Goal: Transaction & Acquisition: Purchase product/service

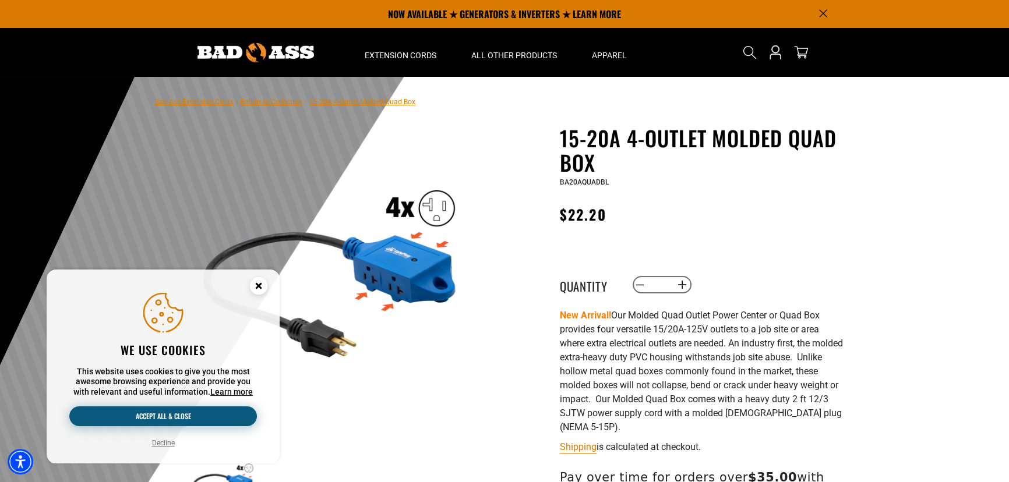
click at [180, 419] on button "Accept all & close" at bounding box center [163, 417] width 188 height 20
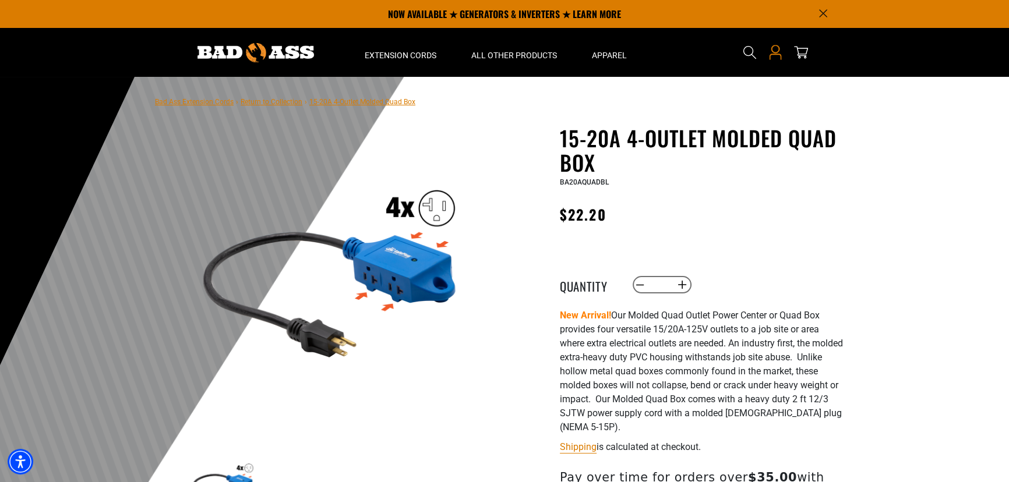
click at [779, 51] on icon "Open this option" at bounding box center [775, 49] width 8 height 8
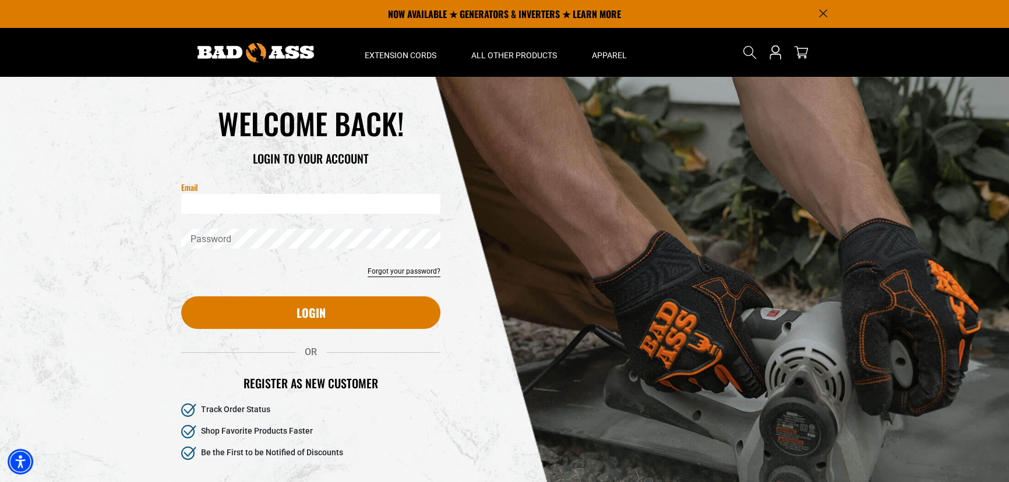
click at [249, 196] on input "Email" at bounding box center [310, 204] width 259 height 20
type input "**********"
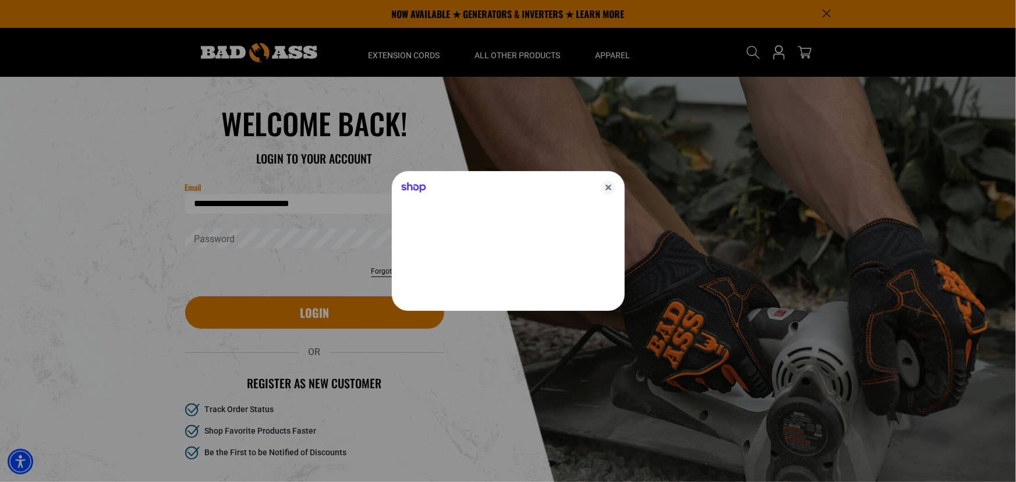
click at [193, 236] on div at bounding box center [508, 241] width 1016 height 482
click at [605, 183] on icon "Close" at bounding box center [609, 188] width 14 height 14
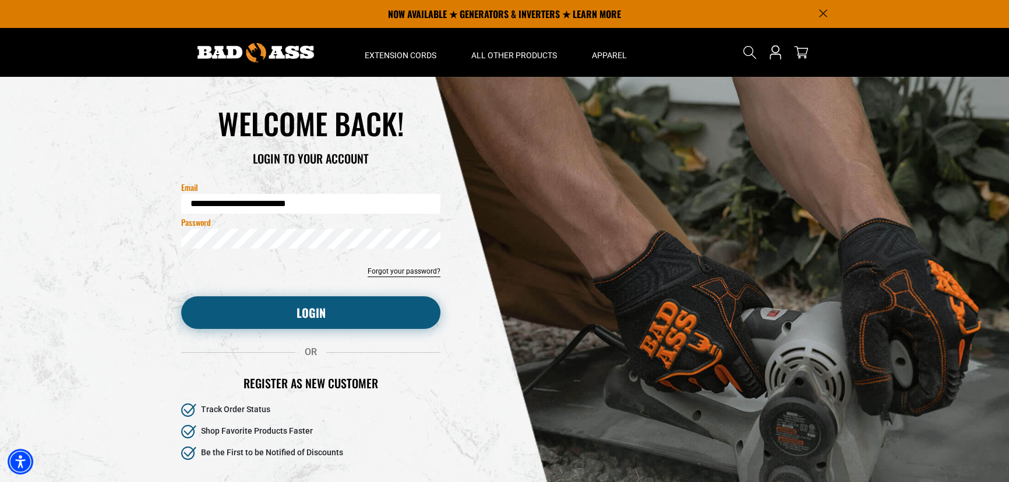
click at [296, 308] on button "Login" at bounding box center [310, 312] width 259 height 33
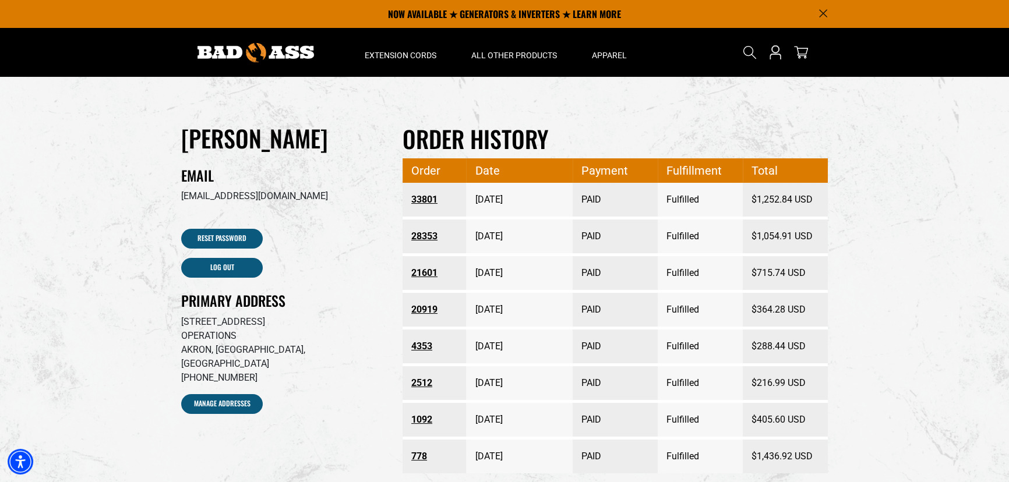
click at [418, 199] on link "33801" at bounding box center [434, 199] width 47 height 21
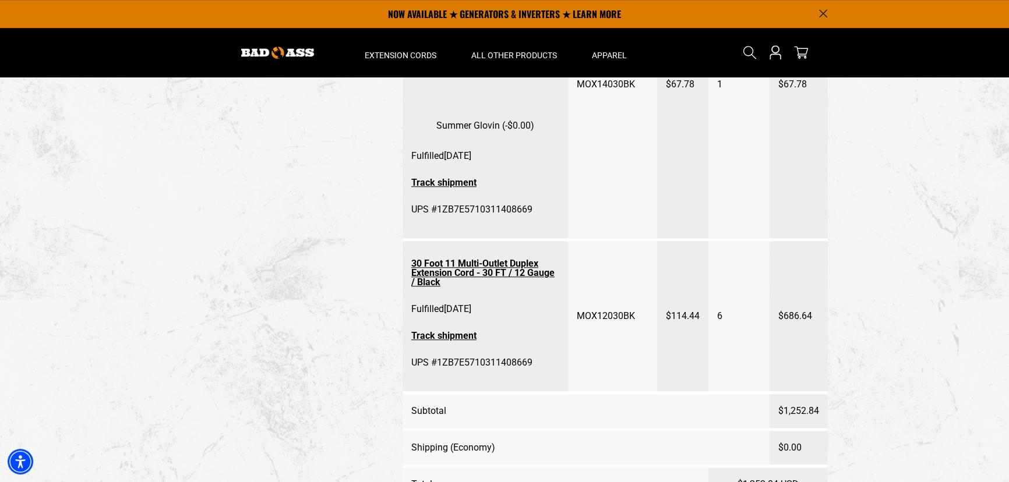
scroll to position [953, 0]
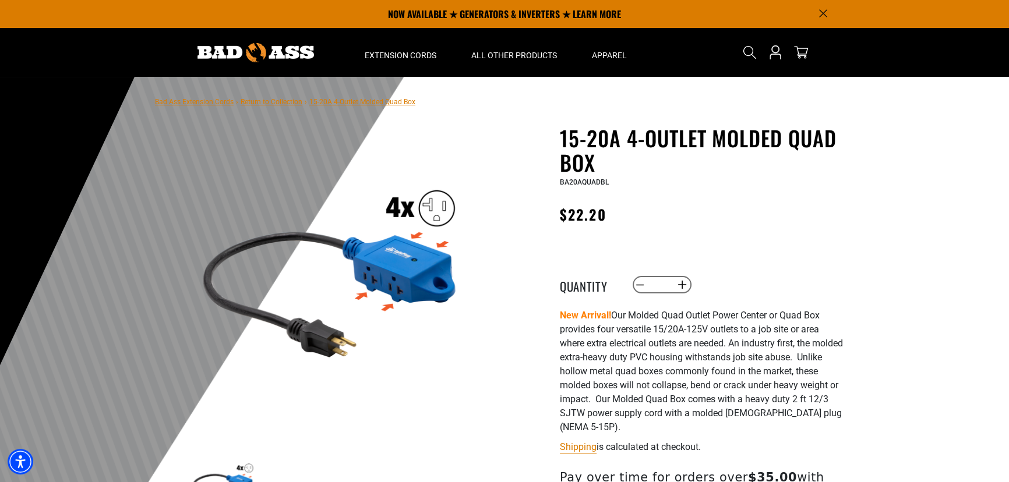
click at [397, 253] on img at bounding box center [329, 268] width 281 height 281
click at [412, 249] on img at bounding box center [329, 268] width 281 height 281
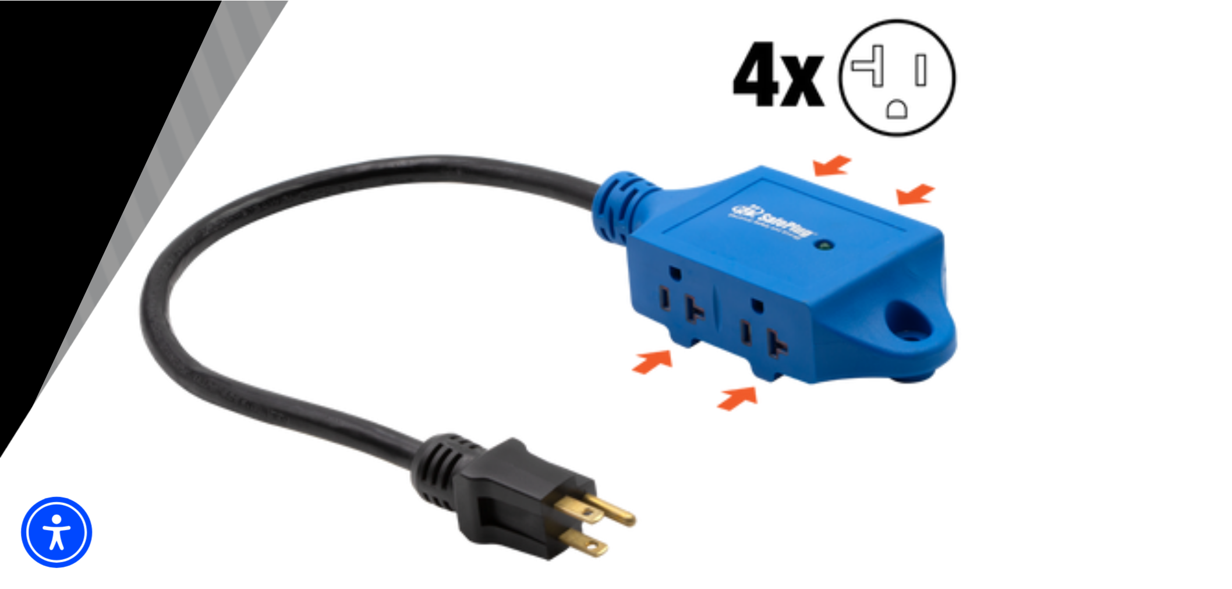
scroll to position [186, 0]
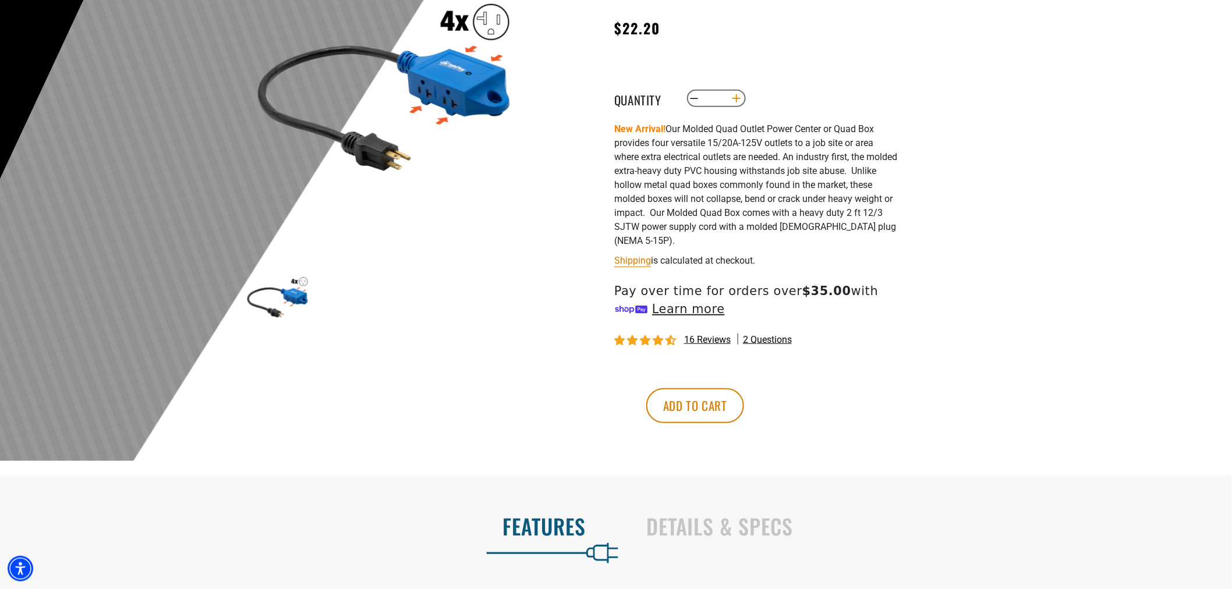
click at [734, 95] on button "Increase quantity for 15-20A 4-Outlet Molded Quad Box" at bounding box center [737, 99] width 18 height 20
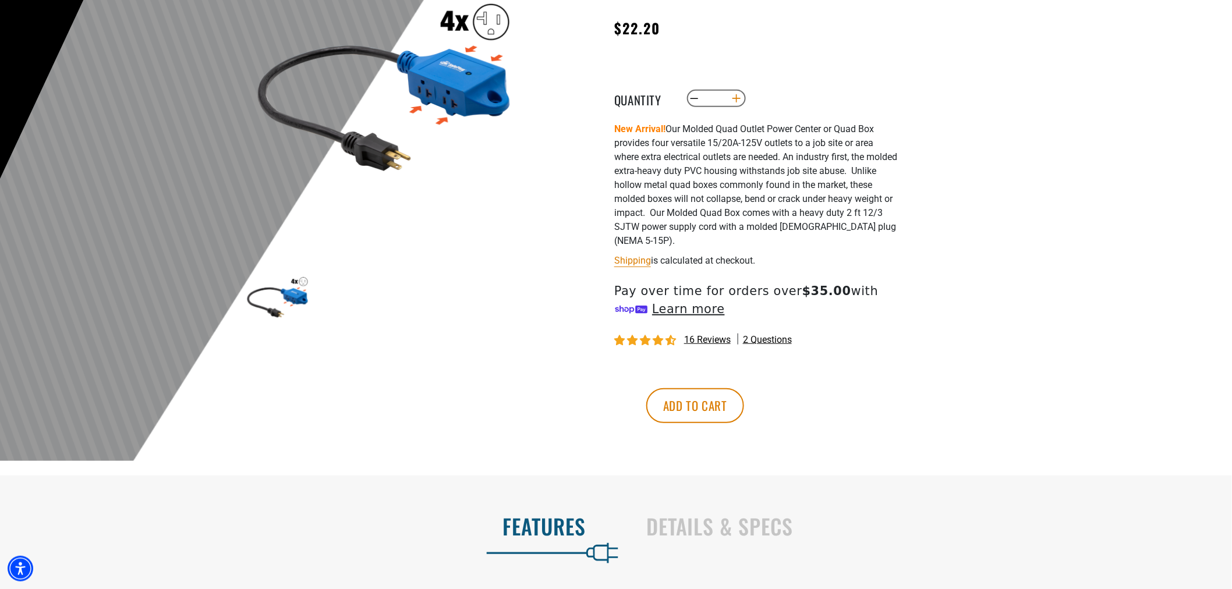
click at [734, 95] on button "Increase quantity for 15-20A 4-Outlet Molded Quad Box" at bounding box center [737, 99] width 18 height 20
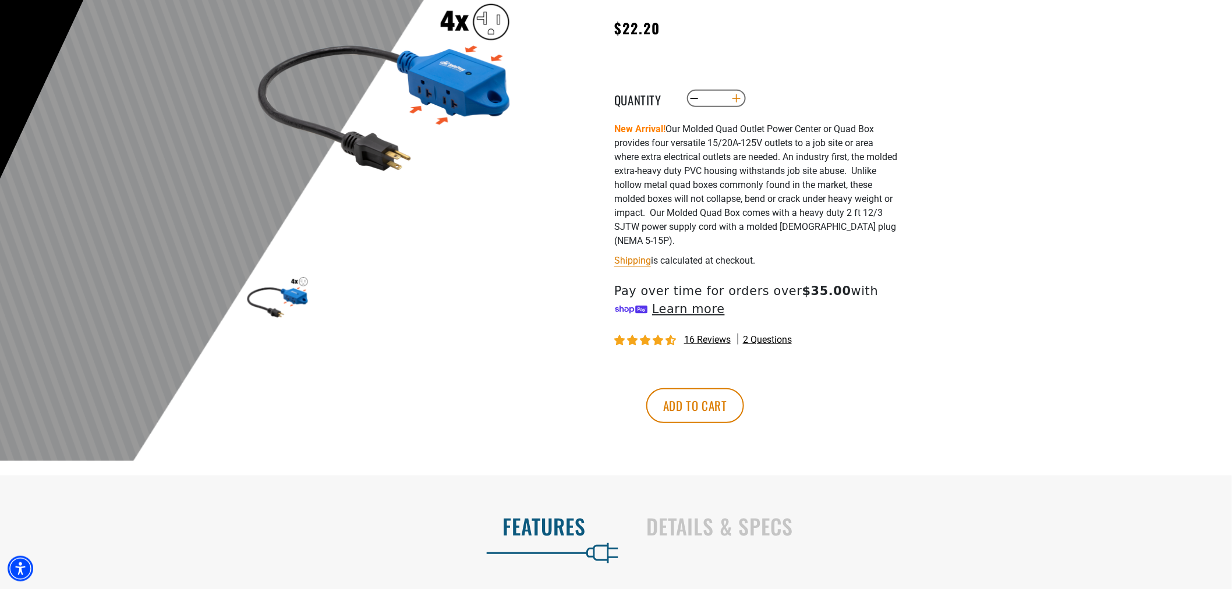
click at [734, 95] on button "Increase quantity for 15-20A 4-Outlet Molded Quad Box" at bounding box center [737, 99] width 18 height 20
click at [736, 91] on button "Increase quantity for 15-20A 4-Outlet Molded Quad Box" at bounding box center [737, 99] width 18 height 20
click at [734, 96] on button "Increase quantity for 15-20A 4-Outlet Molded Quad Box" at bounding box center [737, 99] width 18 height 20
type input "**"
click at [744, 412] on button "Add to cart" at bounding box center [695, 405] width 98 height 35
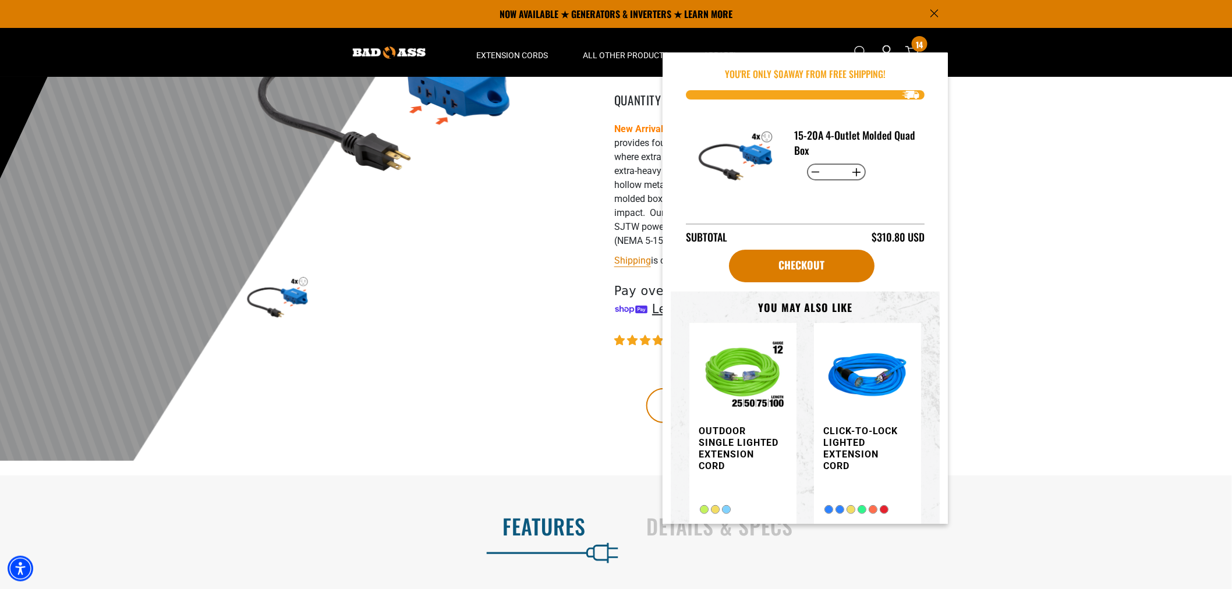
click at [1008, 163] on div at bounding box center [616, 176] width 1232 height 571
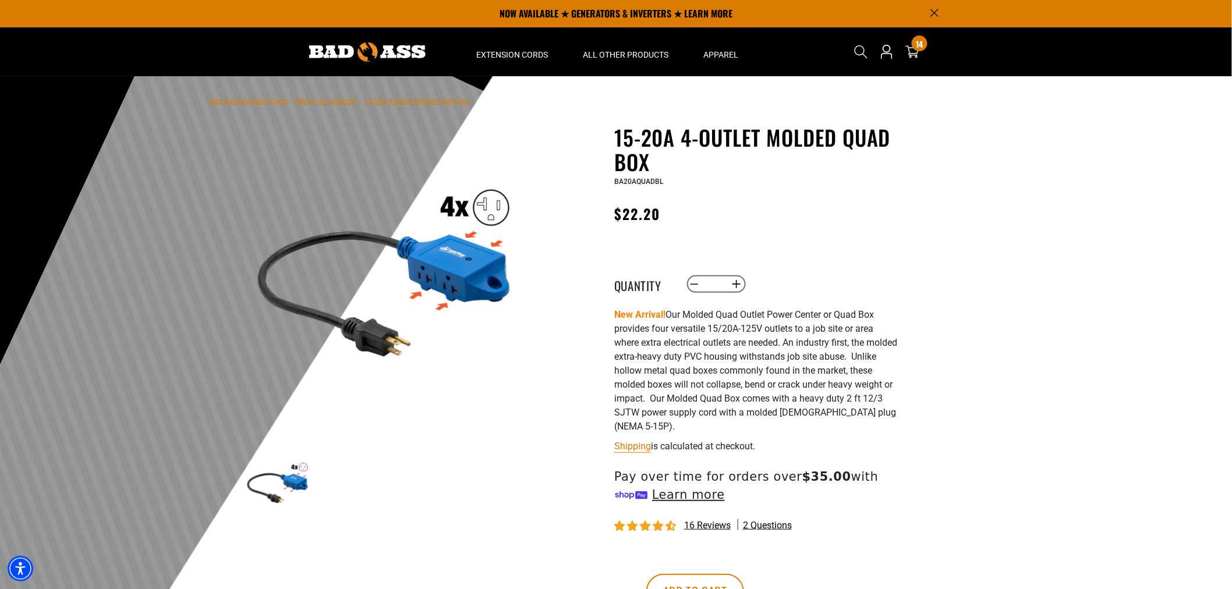
scroll to position [0, 0]
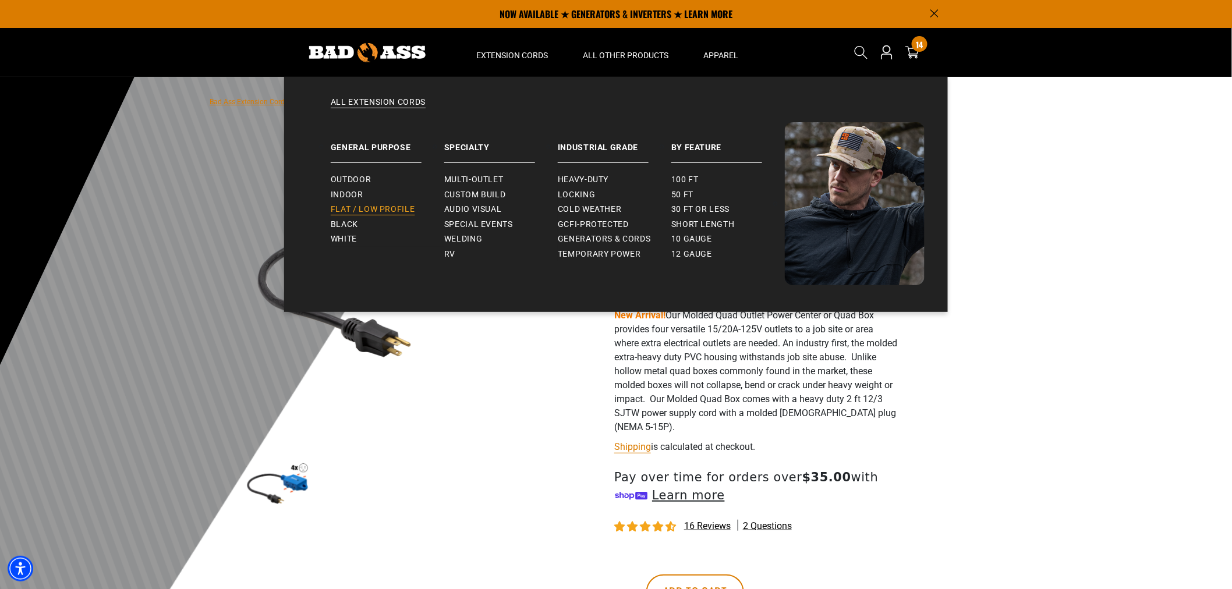
click at [342, 206] on span "Flat / Low Profile" at bounding box center [373, 209] width 84 height 10
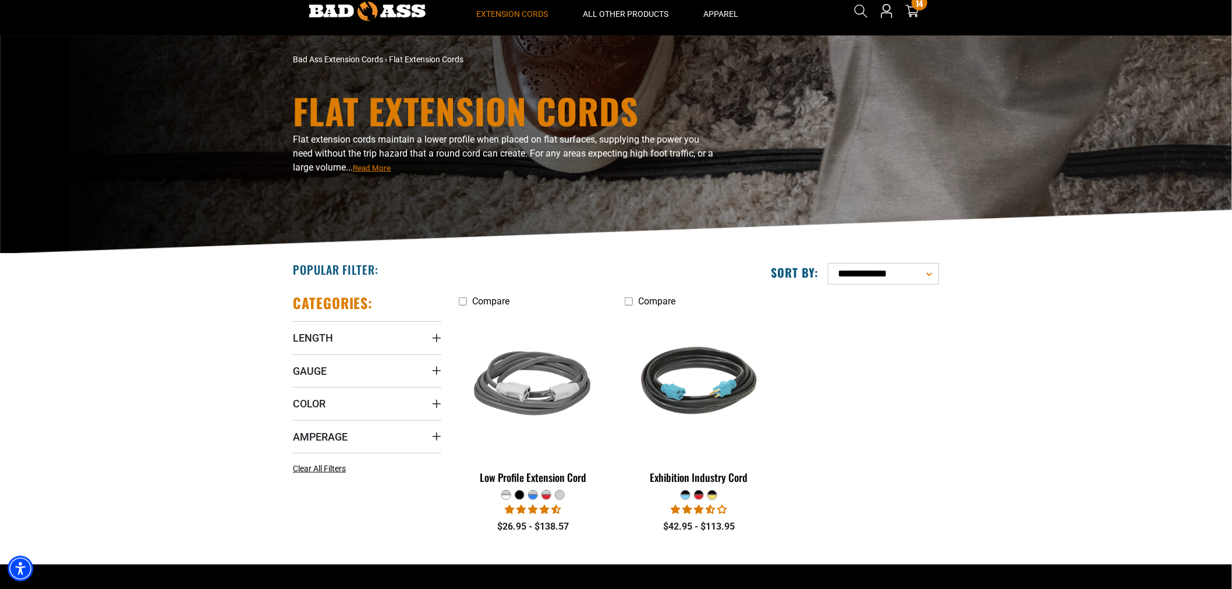
scroll to position [65, 0]
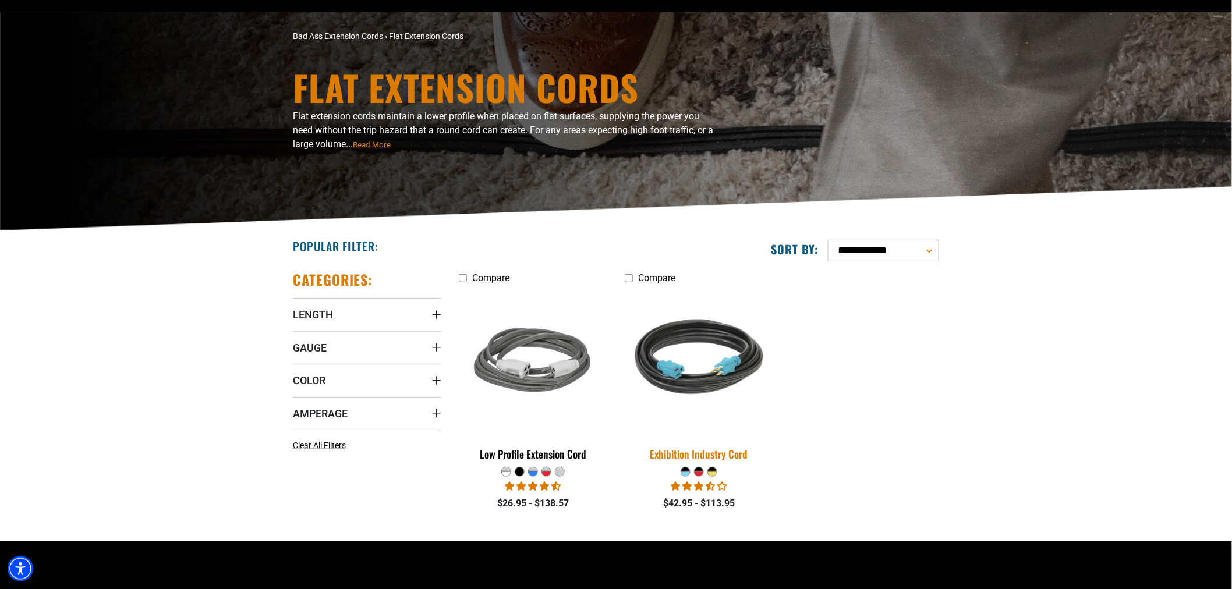
click at [694, 351] on img at bounding box center [698, 362] width 163 height 149
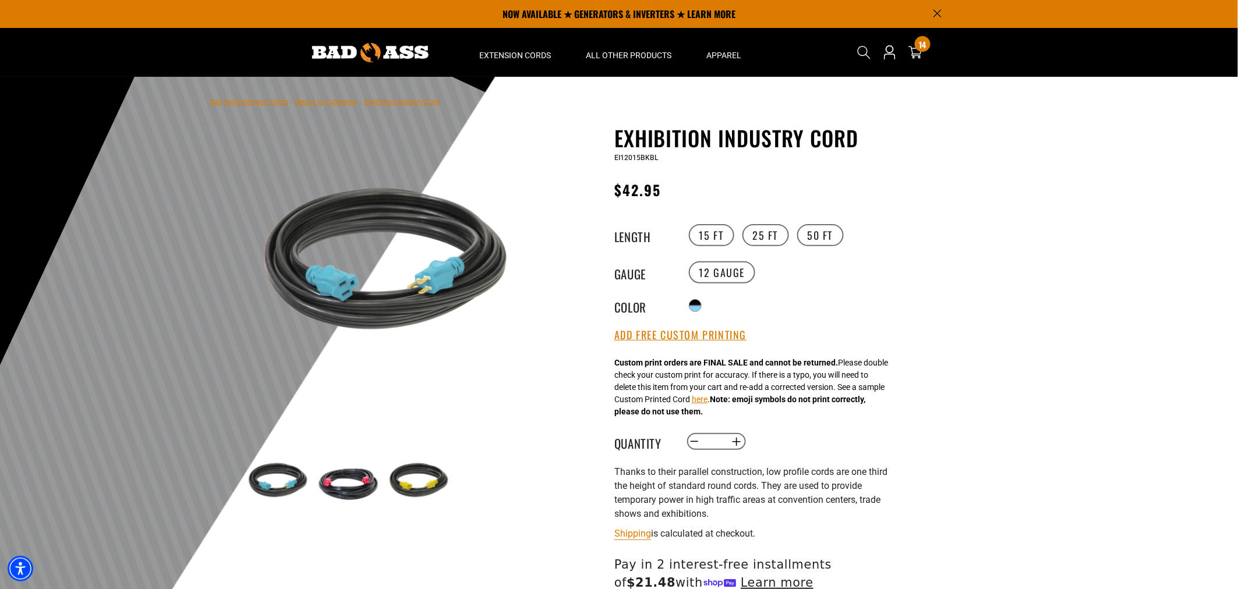
click at [414, 475] on img at bounding box center [419, 483] width 68 height 68
click at [397, 304] on img at bounding box center [384, 268] width 281 height 281
click at [765, 237] on label "25 FT" at bounding box center [766, 235] width 47 height 22
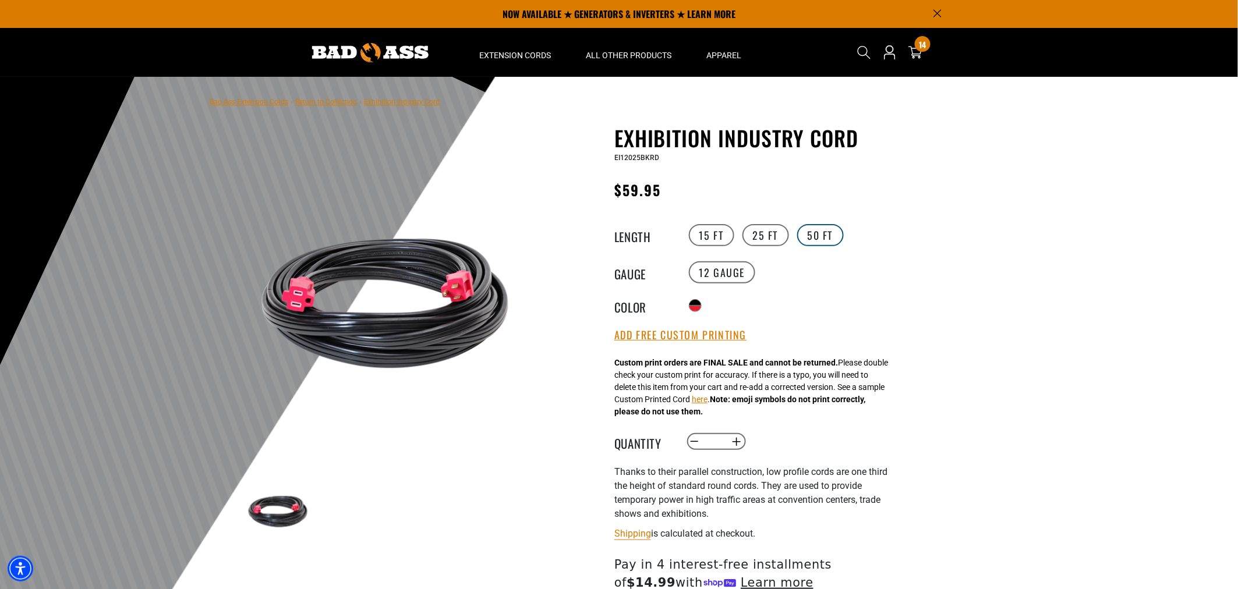
click at [823, 232] on label "50 FT" at bounding box center [820, 235] width 47 height 22
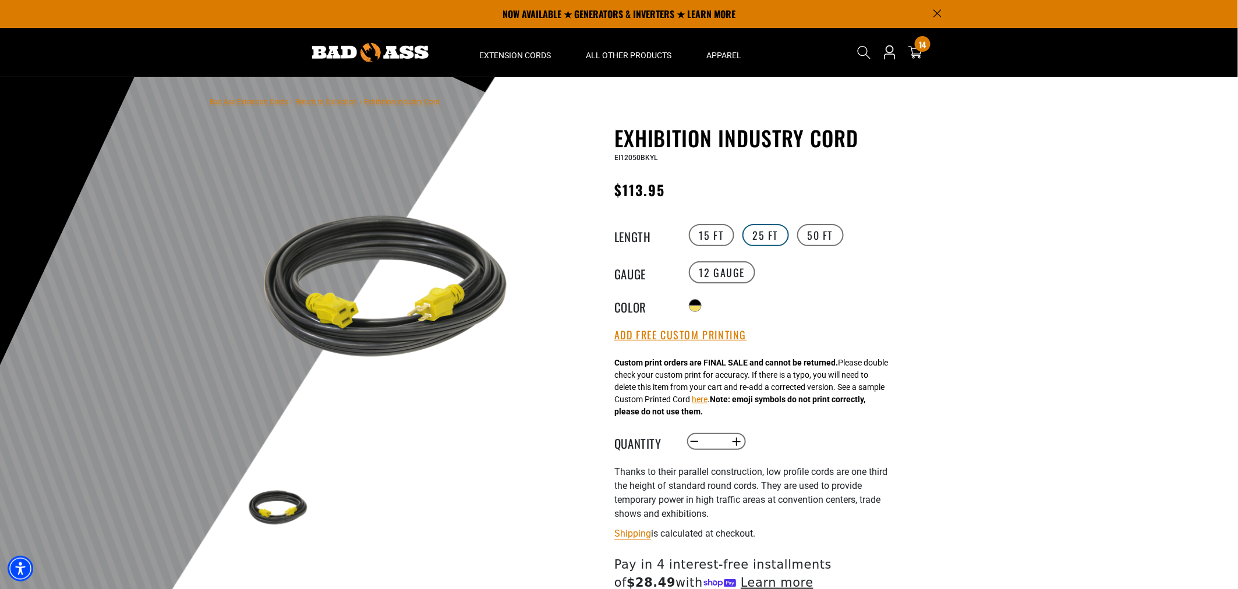
click at [752, 231] on label "25 FT" at bounding box center [766, 235] width 47 height 22
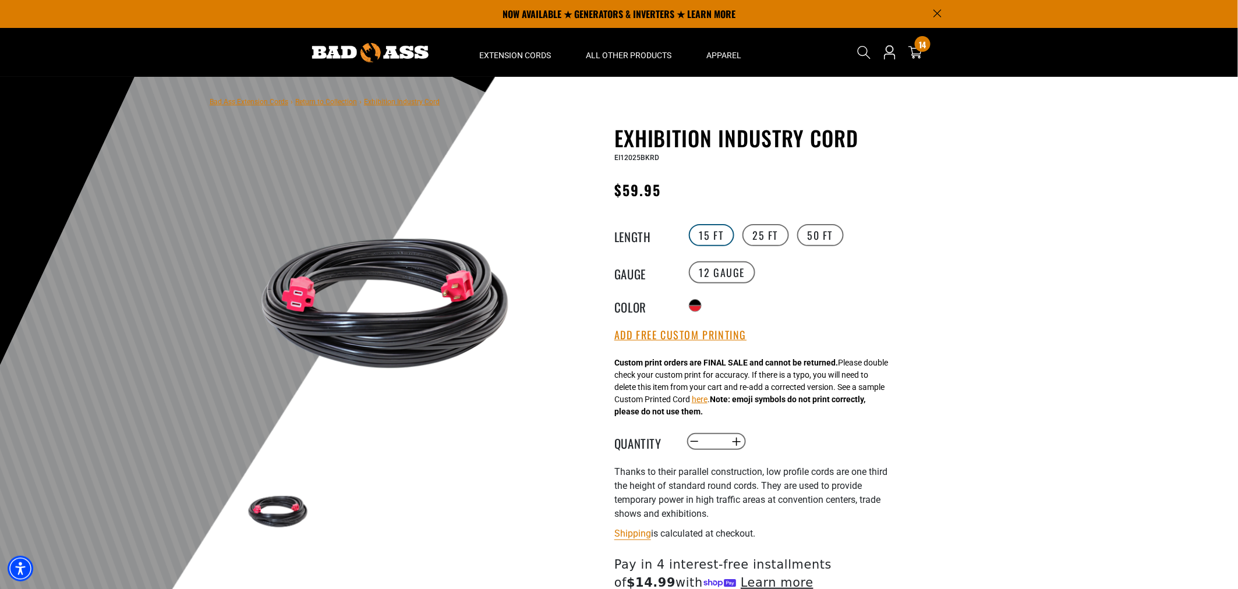
click at [702, 229] on label "15 FT" at bounding box center [711, 235] width 45 height 22
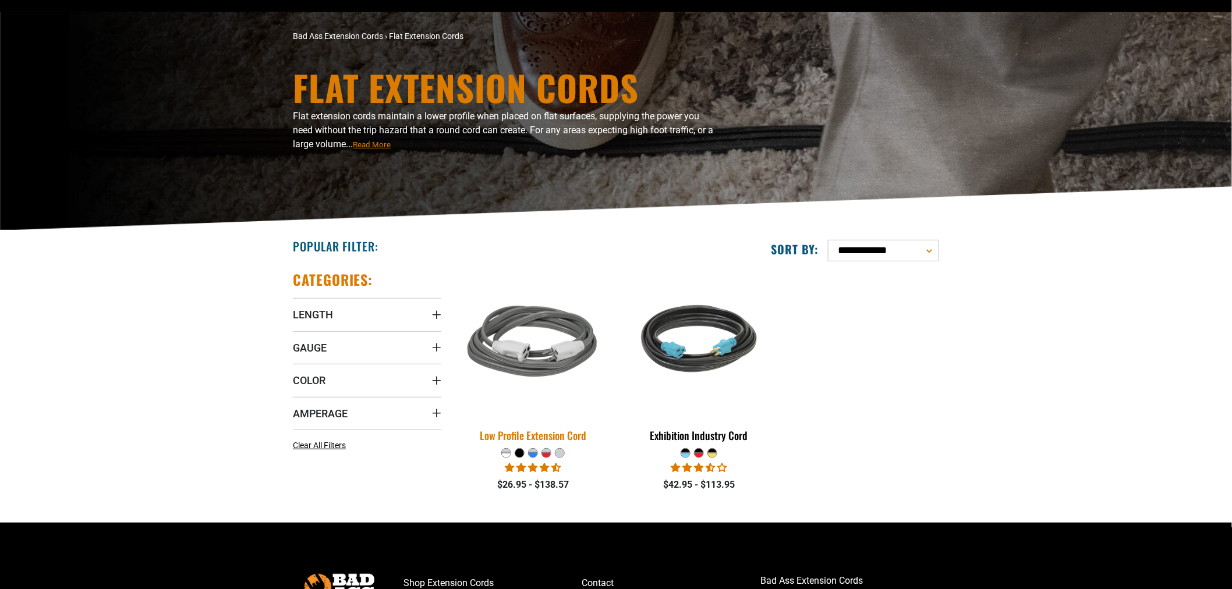
click at [499, 340] on img at bounding box center [533, 343] width 163 height 149
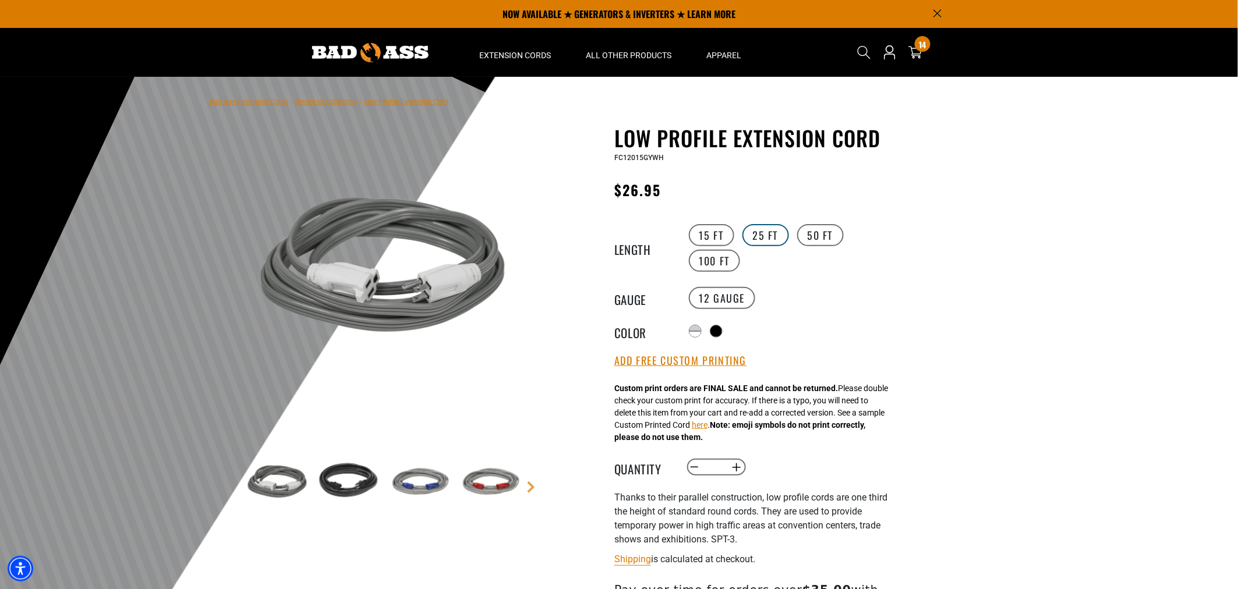
drag, startPoint x: 749, startPoint y: 234, endPoint x: 768, endPoint y: 237, distance: 18.9
click at [749, 234] on label "25 FT" at bounding box center [766, 235] width 47 height 22
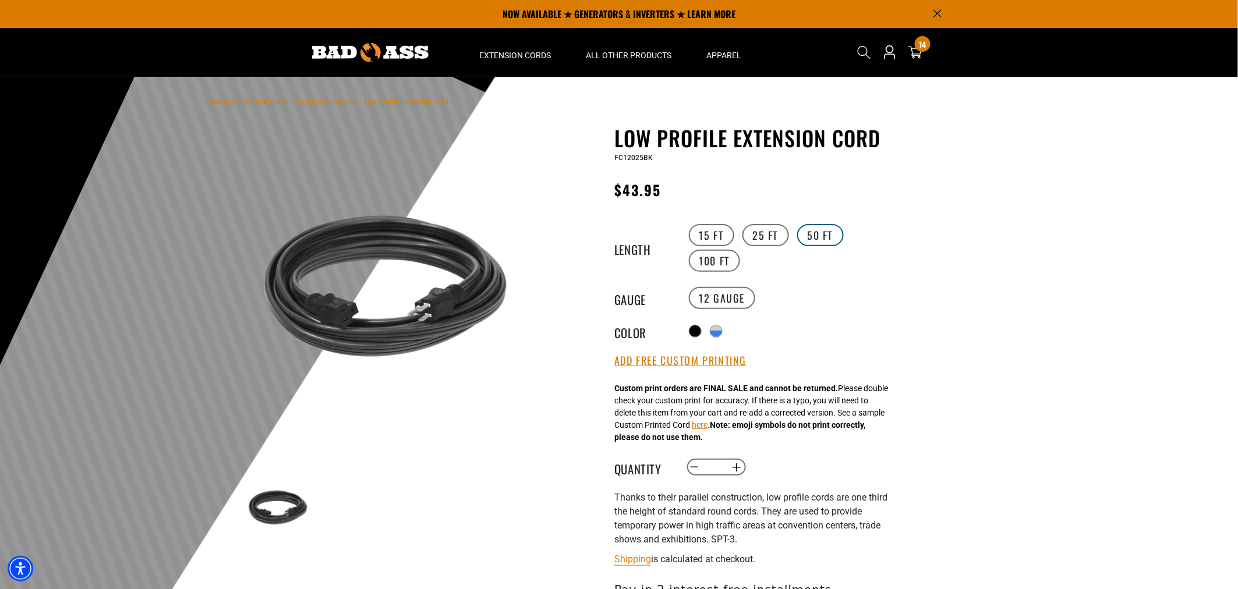
click at [817, 236] on label "50 FT" at bounding box center [820, 235] width 47 height 22
click at [754, 230] on label "25 FT" at bounding box center [766, 235] width 47 height 22
click at [712, 225] on label "15 FT" at bounding box center [711, 235] width 45 height 22
click at [692, 333] on div at bounding box center [697, 336] width 12 height 6
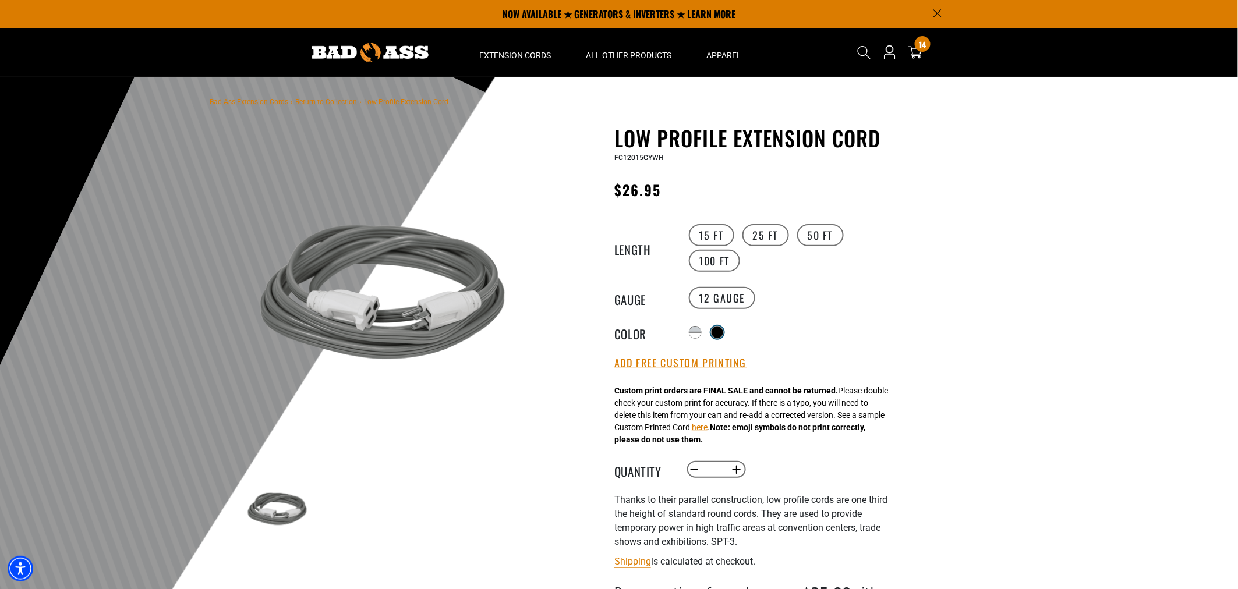
click at [715, 328] on div at bounding box center [718, 333] width 12 height 12
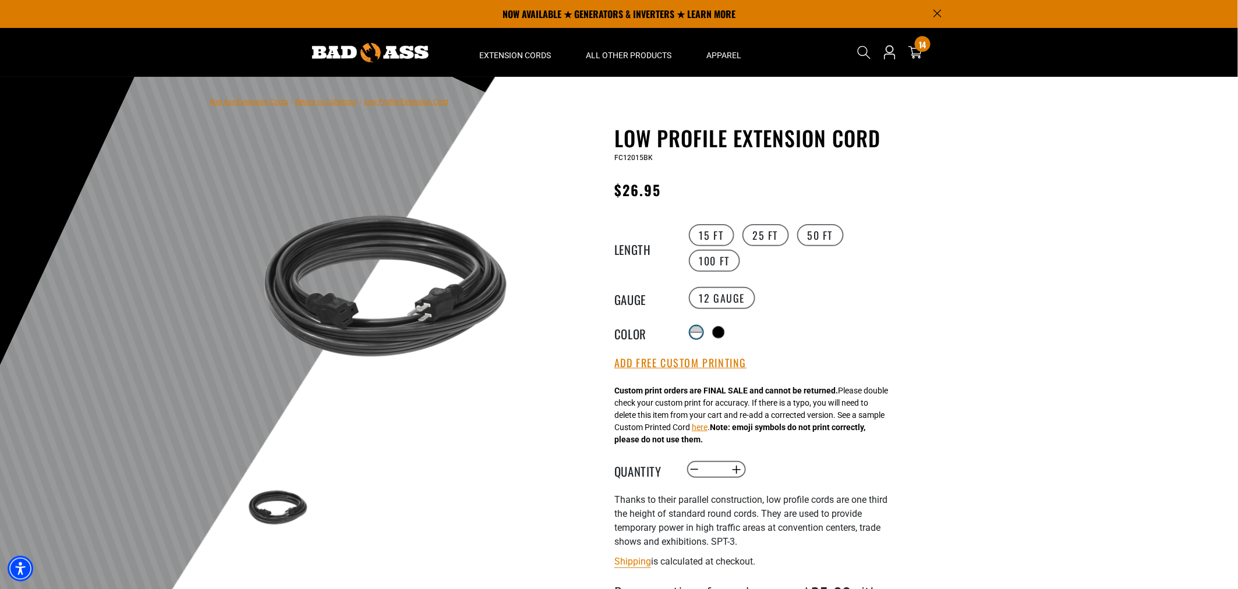
click at [698, 333] on div at bounding box center [697, 336] width 12 height 6
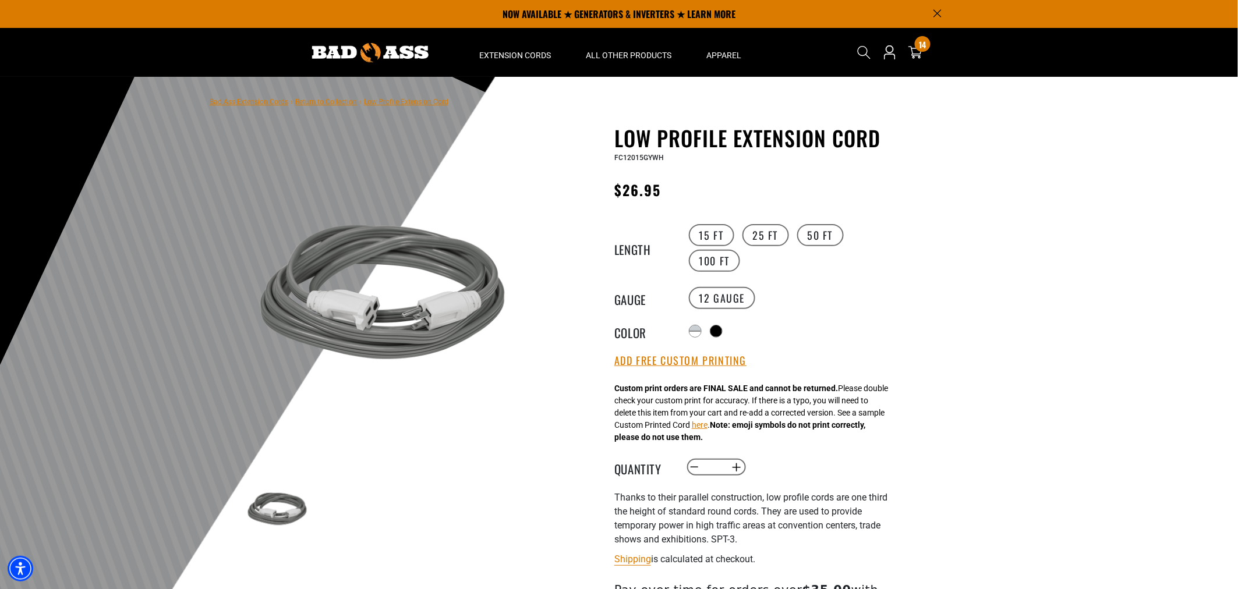
click at [713, 325] on div at bounding box center [716, 331] width 13 height 13
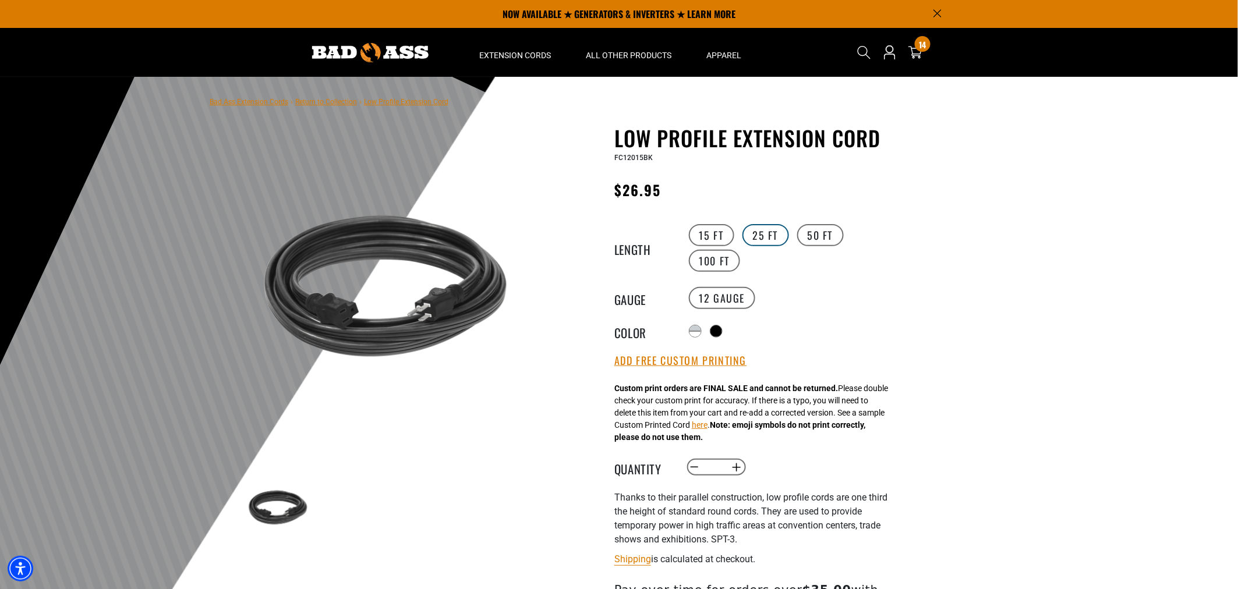
click at [762, 239] on label "25 FT" at bounding box center [766, 235] width 47 height 22
click at [723, 333] on div "products.product.variant_sold_out_or_unavailable" at bounding box center [718, 336] width 12 height 6
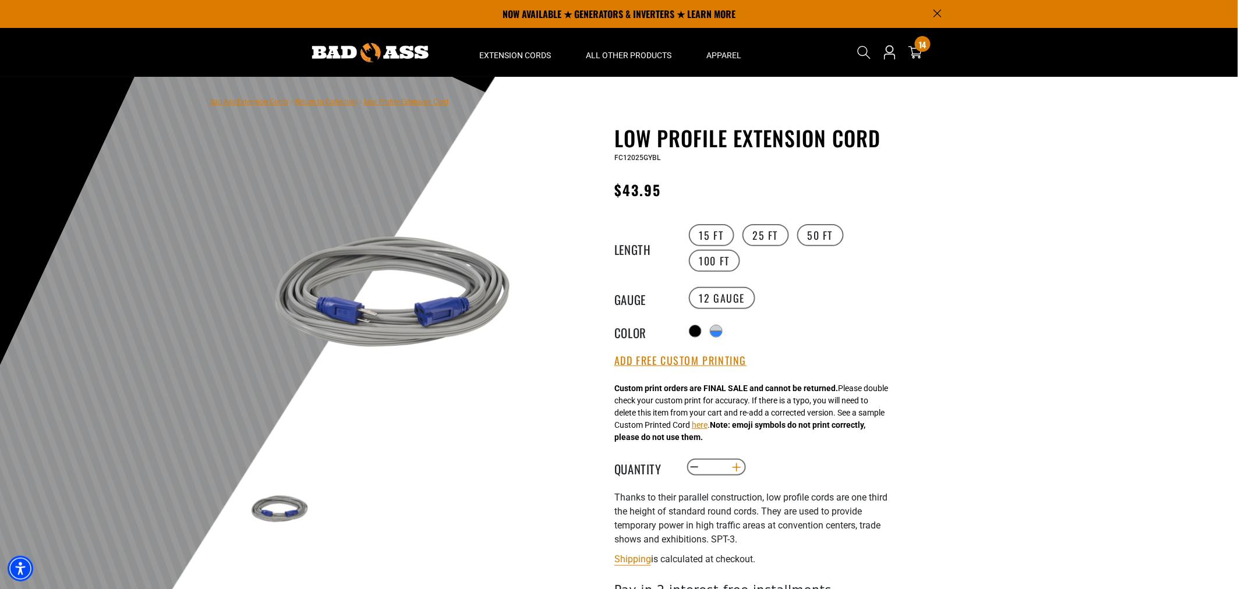
click at [737, 462] on button "Increase quantity for Low Profile Extension Cord" at bounding box center [737, 468] width 18 height 20
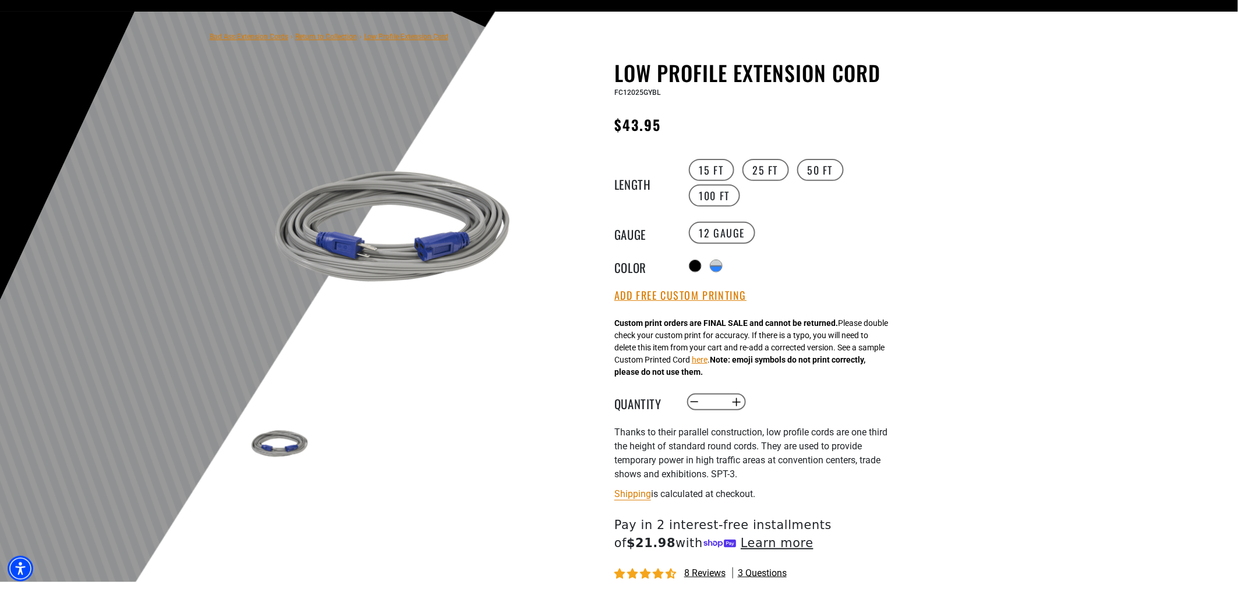
scroll to position [259, 0]
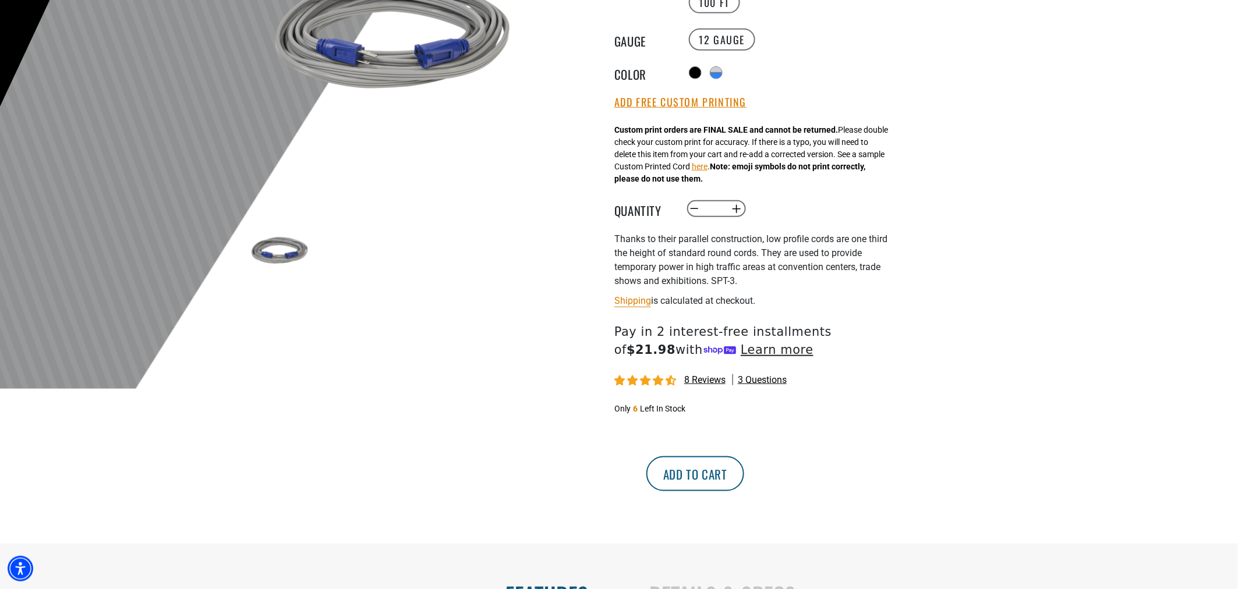
click at [744, 472] on button "Add to cart" at bounding box center [695, 474] width 98 height 35
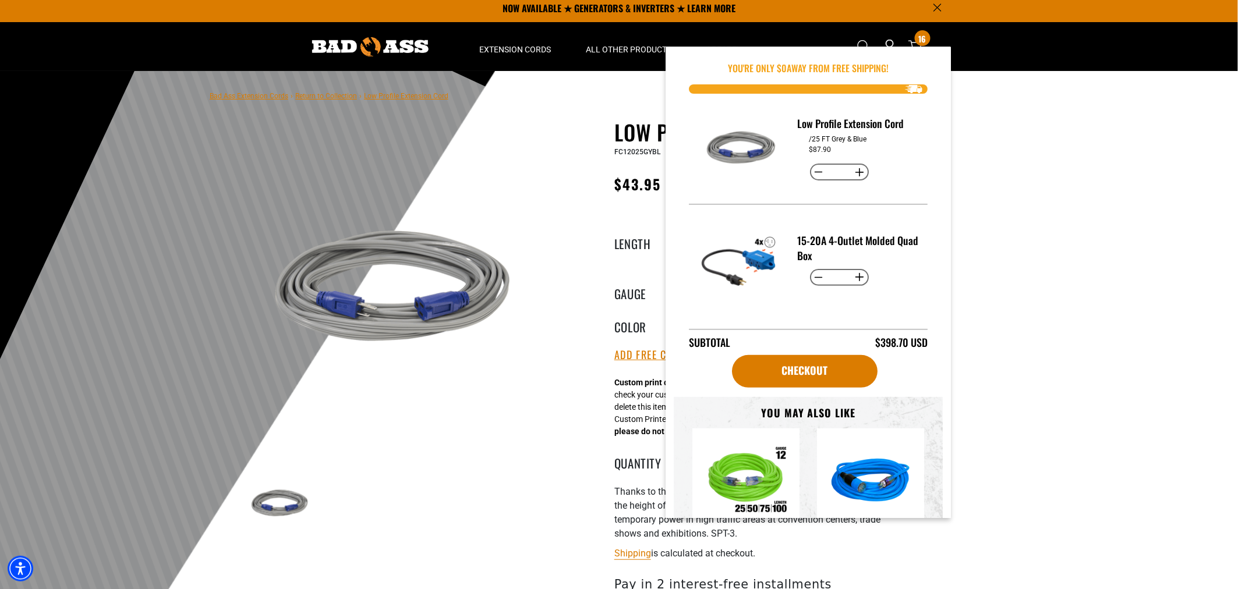
scroll to position [0, 0]
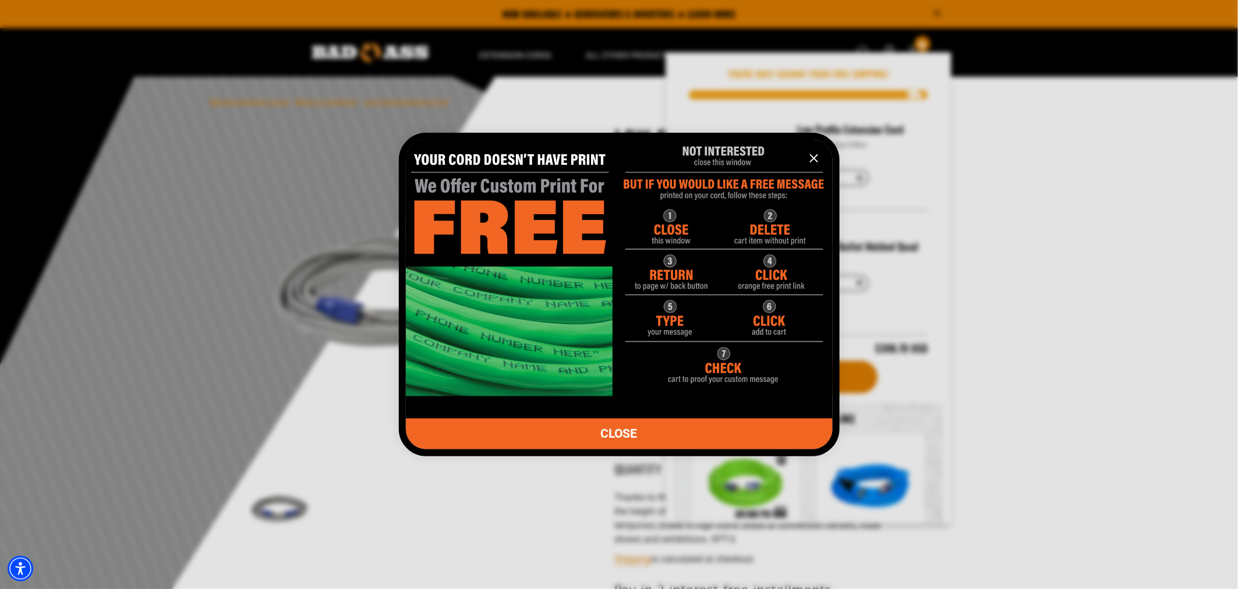
drag, startPoint x: 571, startPoint y: 225, endPoint x: 577, endPoint y: 224, distance: 5.9
click at [571, 225] on img "information" at bounding box center [619, 262] width 427 height 267
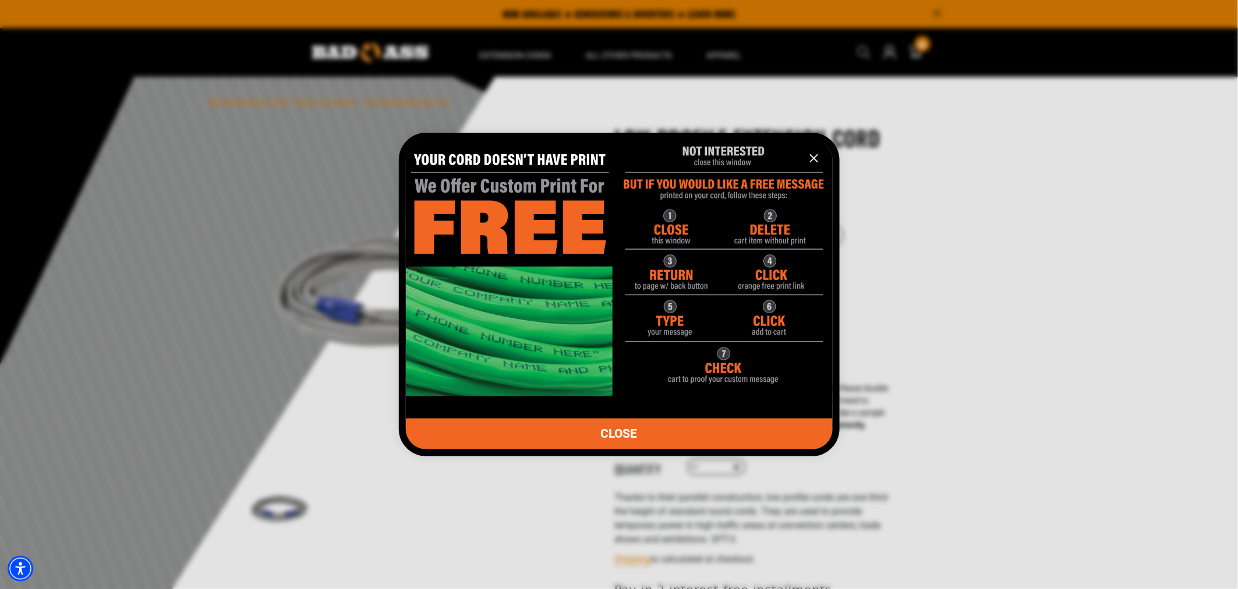
click at [812, 151] on icon "information" at bounding box center [814, 158] width 14 height 14
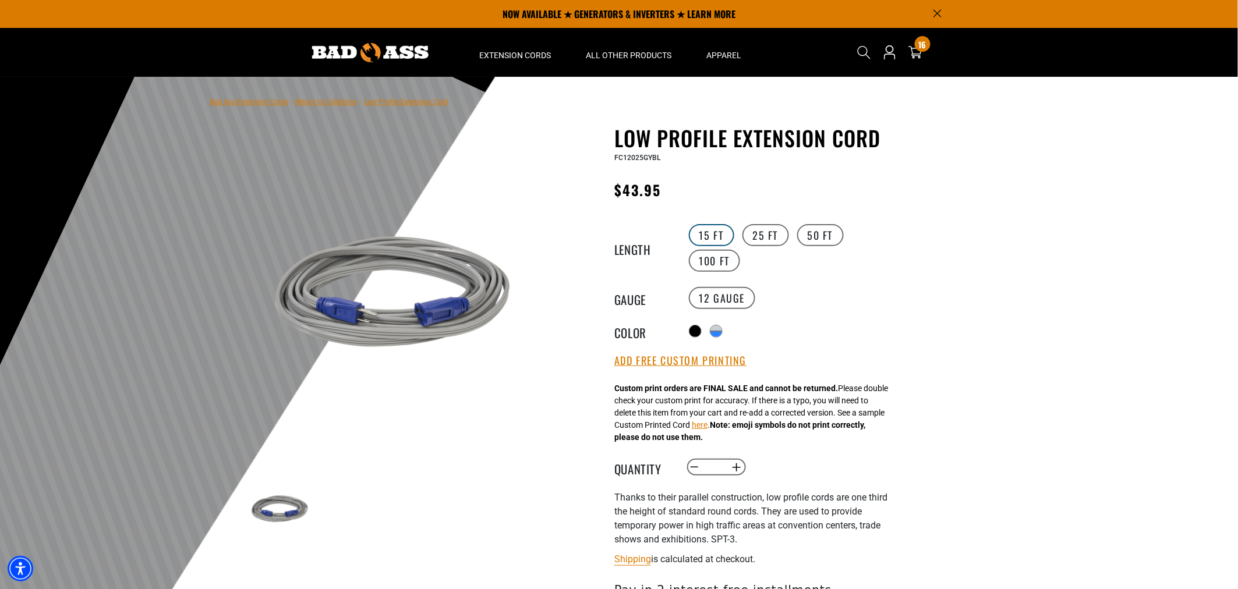
click at [725, 229] on label "15 FT" at bounding box center [711, 235] width 45 height 22
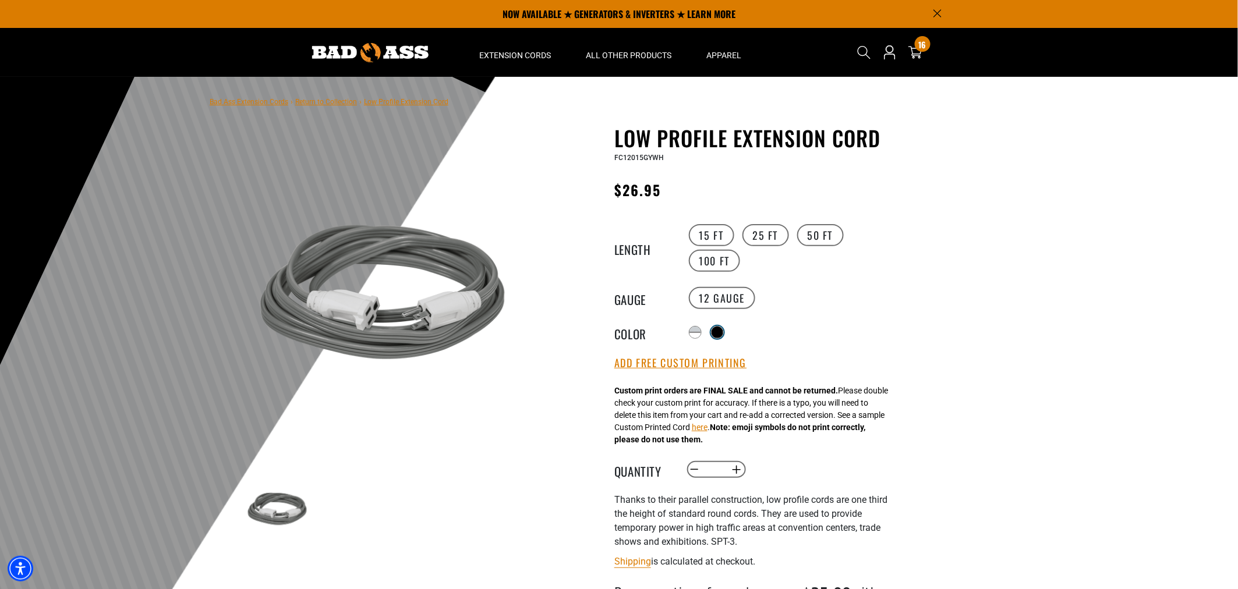
click at [715, 327] on div at bounding box center [718, 333] width 12 height 12
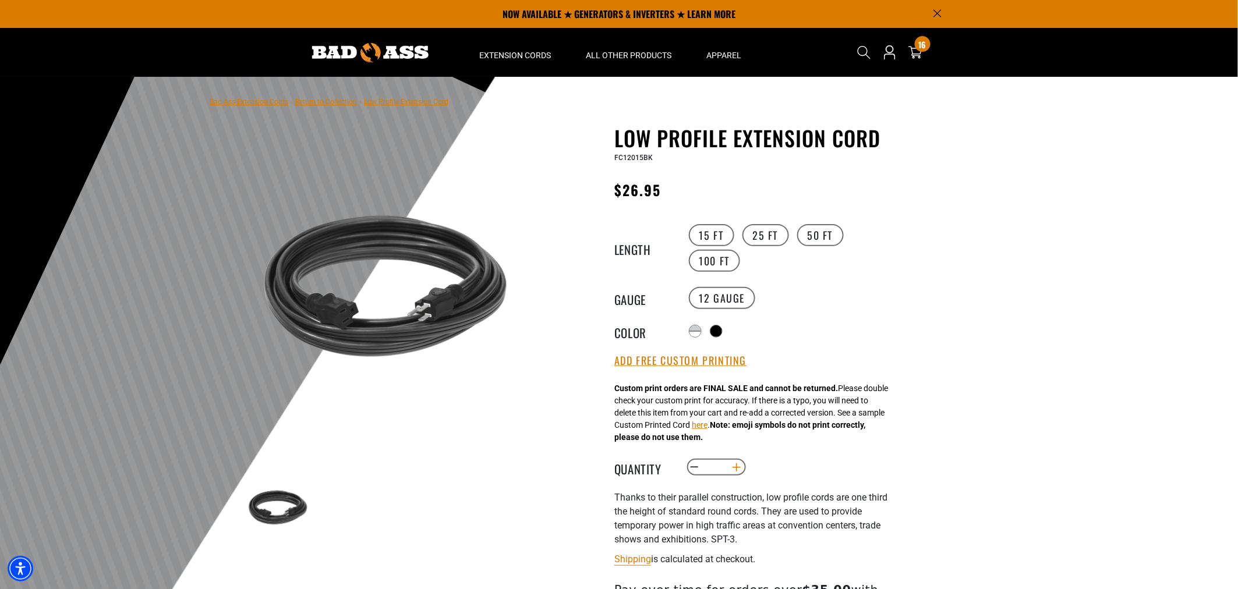
click at [735, 464] on button "Increase quantity for Low Profile Extension Cord" at bounding box center [737, 468] width 18 height 20
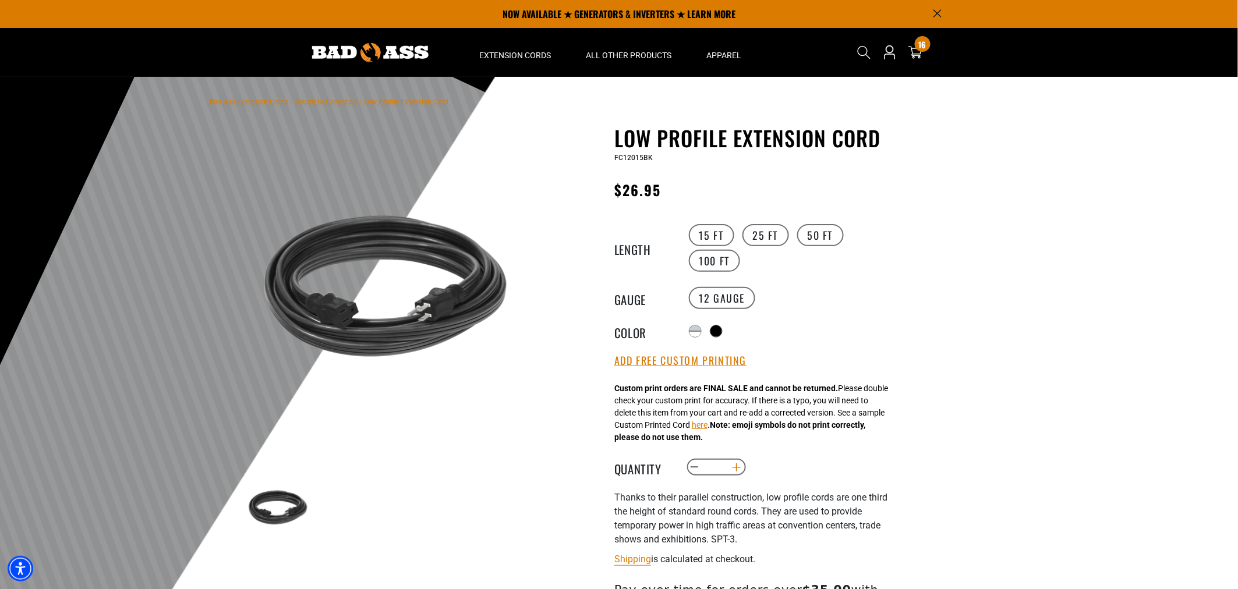
click at [735, 464] on button "Increase quantity for Low Profile Extension Cord" at bounding box center [737, 468] width 18 height 20
type input "*"
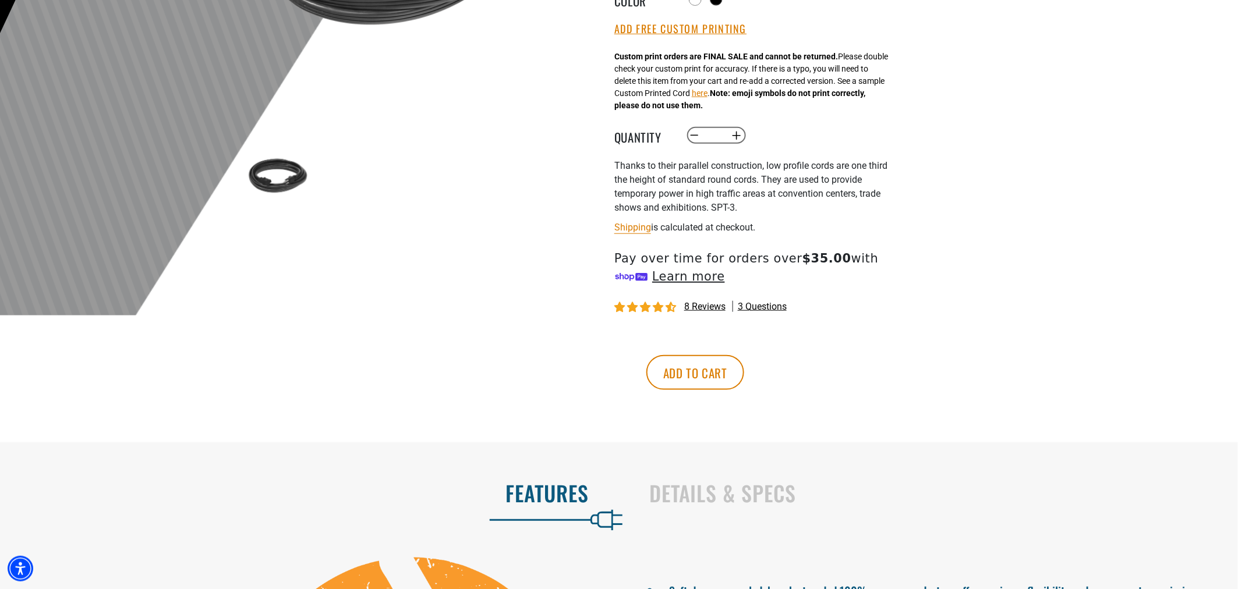
scroll to position [388, 0]
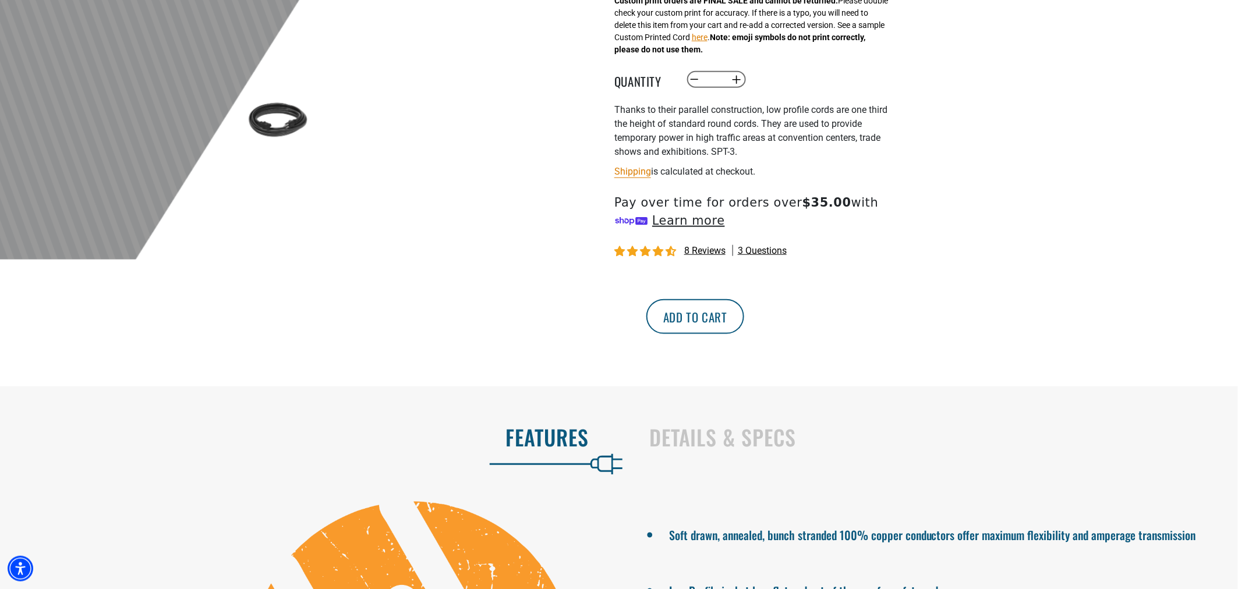
click at [744, 323] on button "Add to cart" at bounding box center [695, 316] width 98 height 35
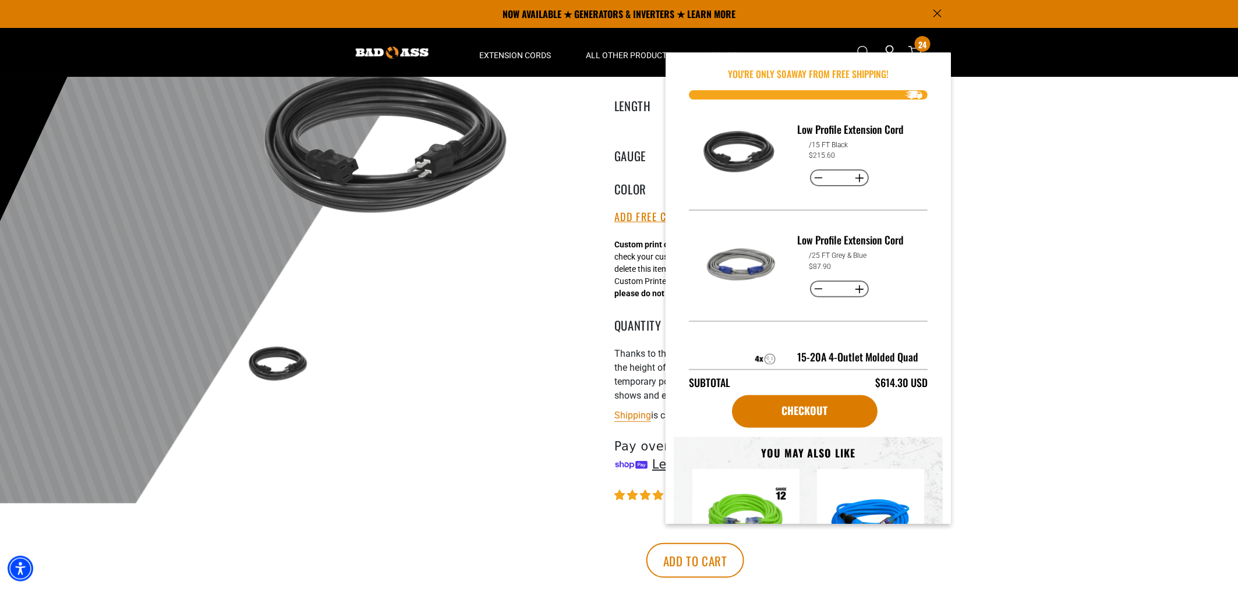
scroll to position [62, 0]
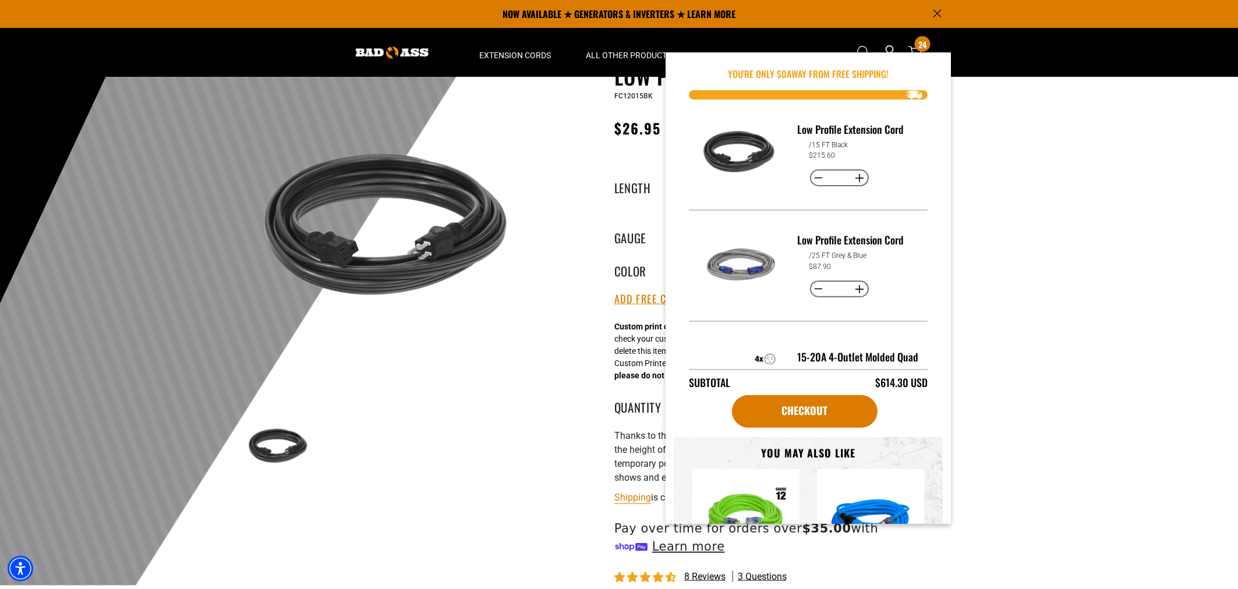
click at [1149, 224] on div at bounding box center [619, 300] width 1238 height 571
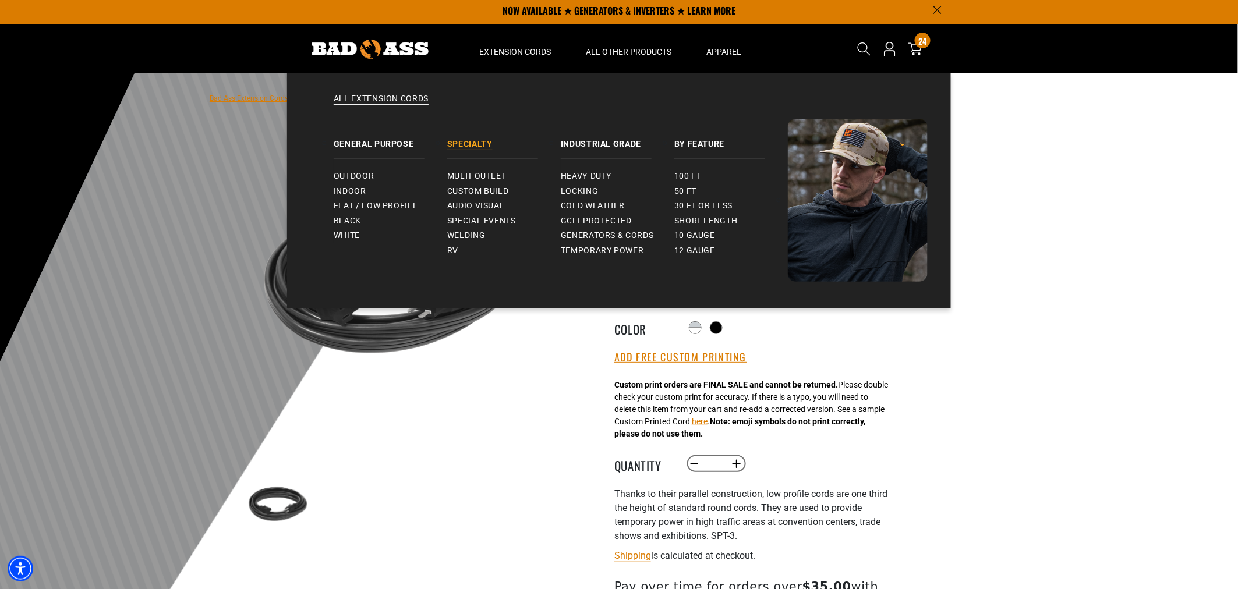
scroll to position [0, 0]
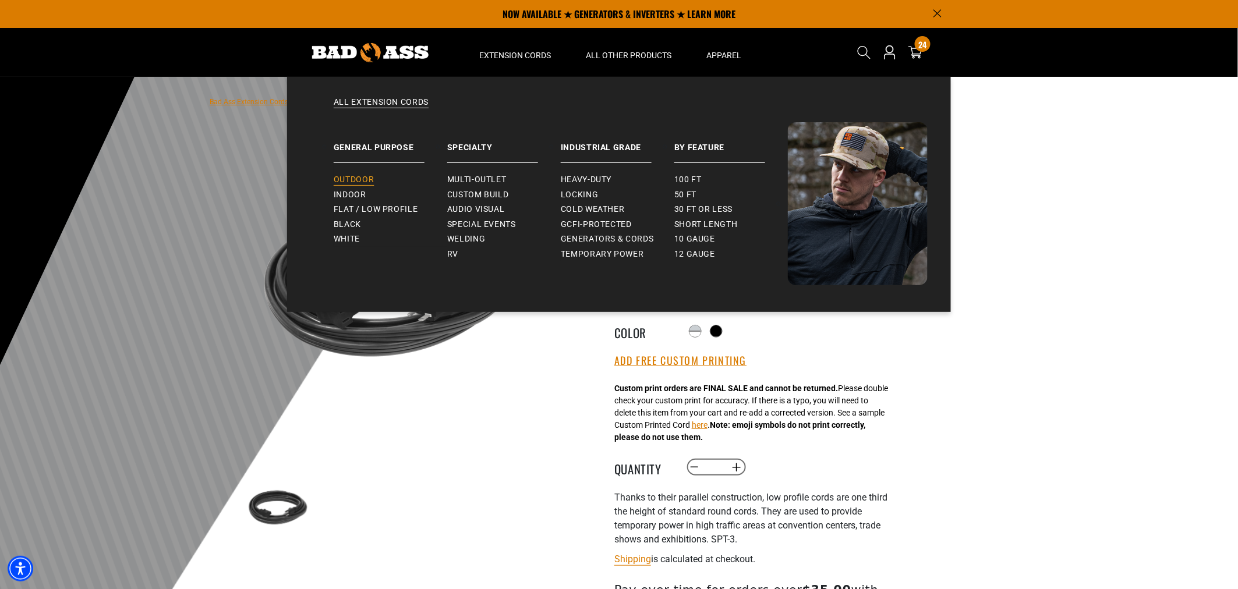
click at [341, 178] on span "Outdoor" at bounding box center [354, 180] width 40 height 10
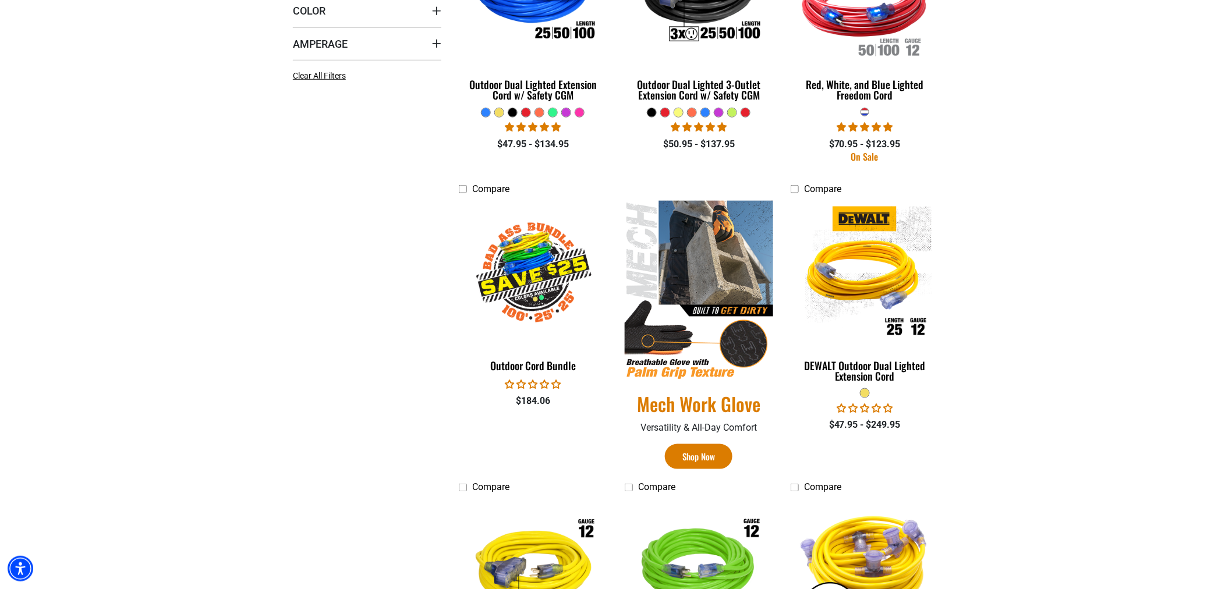
scroll to position [453, 0]
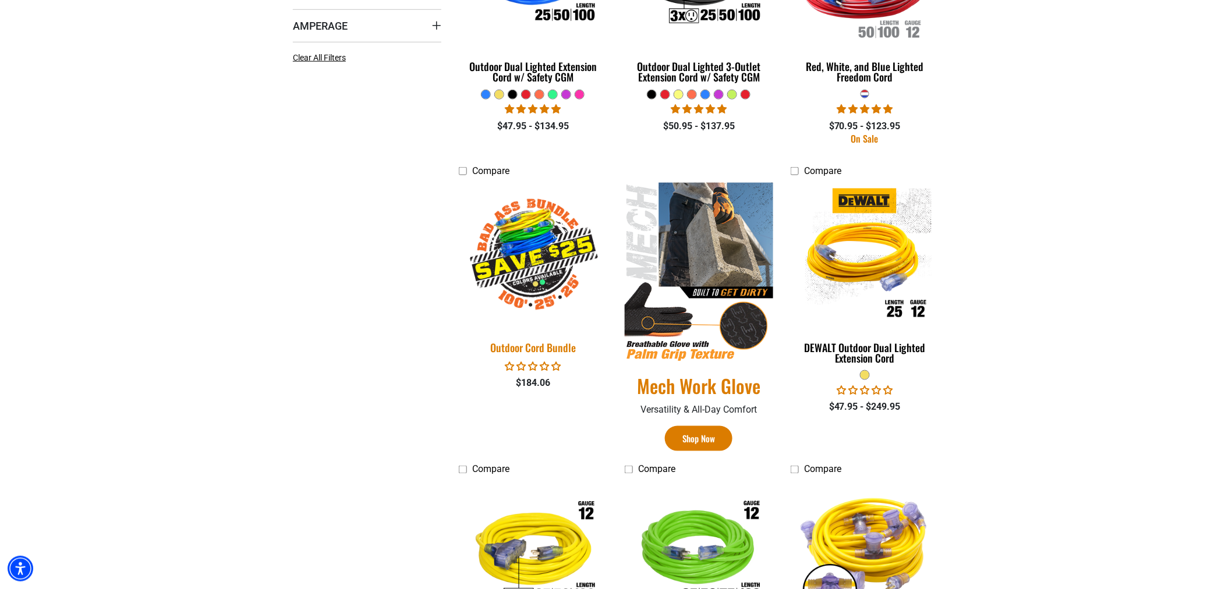
click at [525, 247] on img at bounding box center [533, 255] width 163 height 149
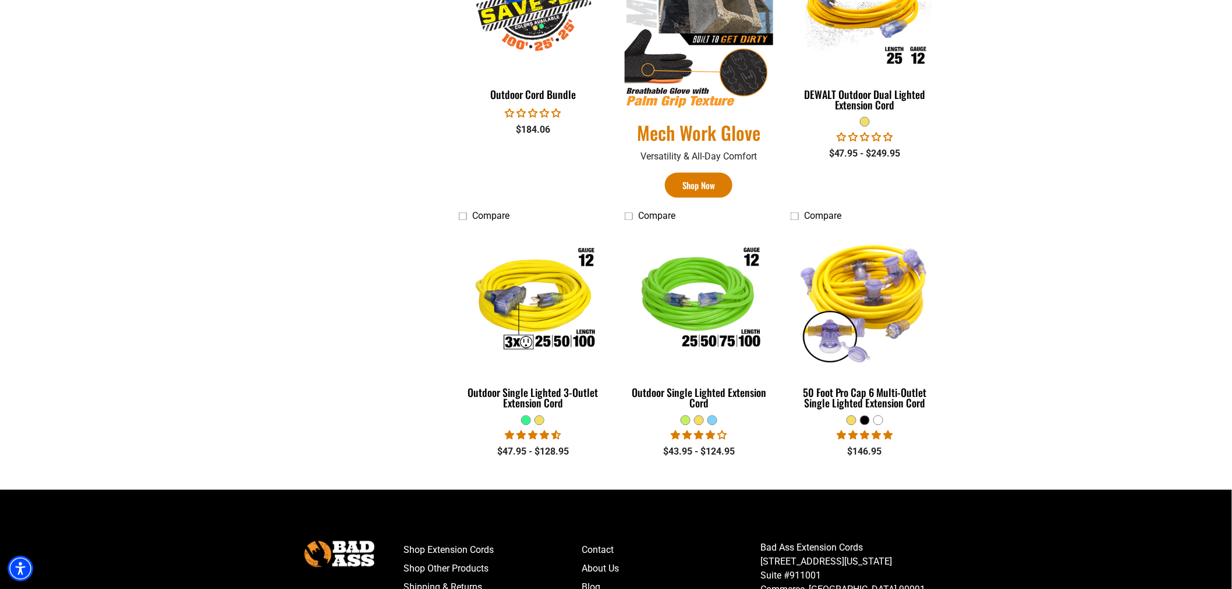
scroll to position [712, 0]
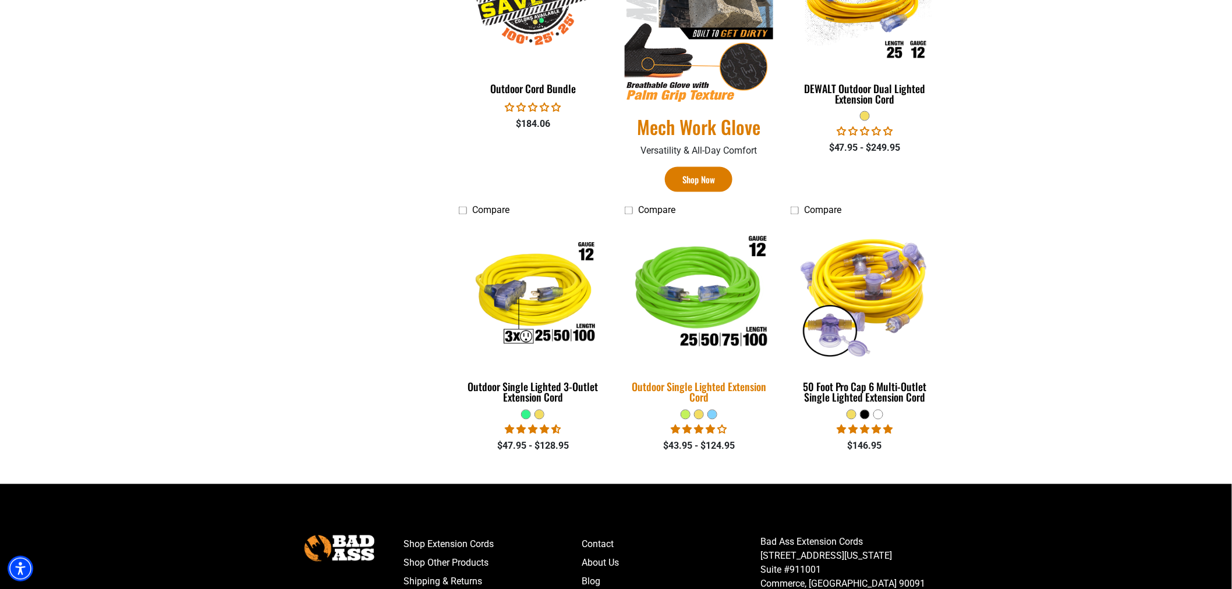
click at [705, 295] on img at bounding box center [698, 295] width 163 height 149
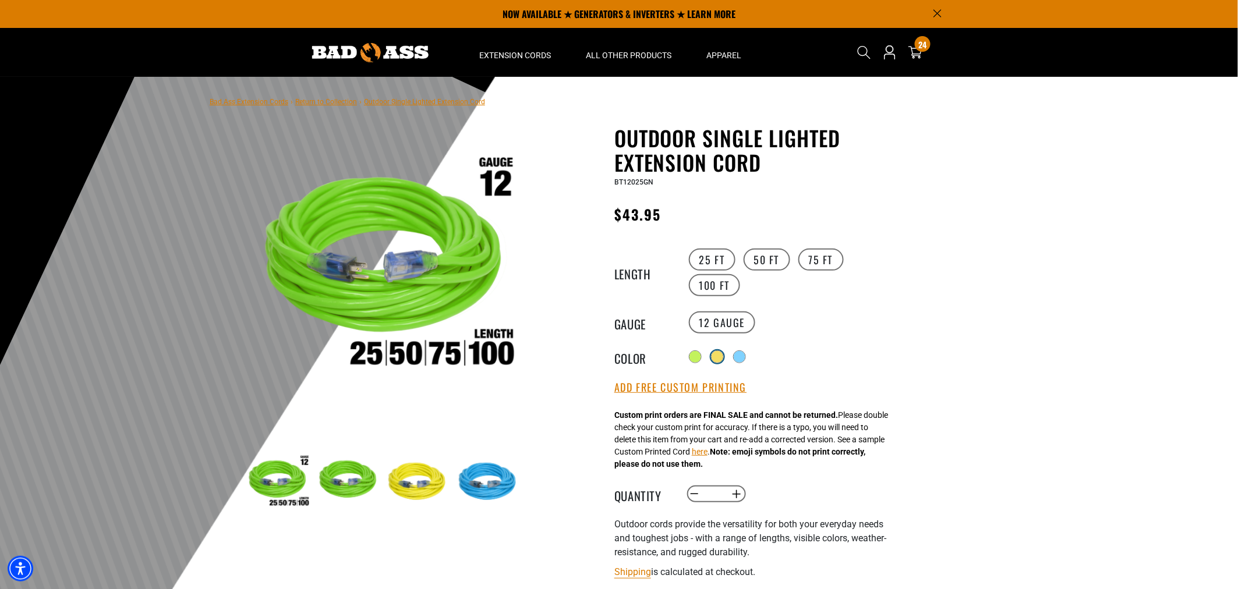
click at [714, 353] on div at bounding box center [718, 357] width 12 height 12
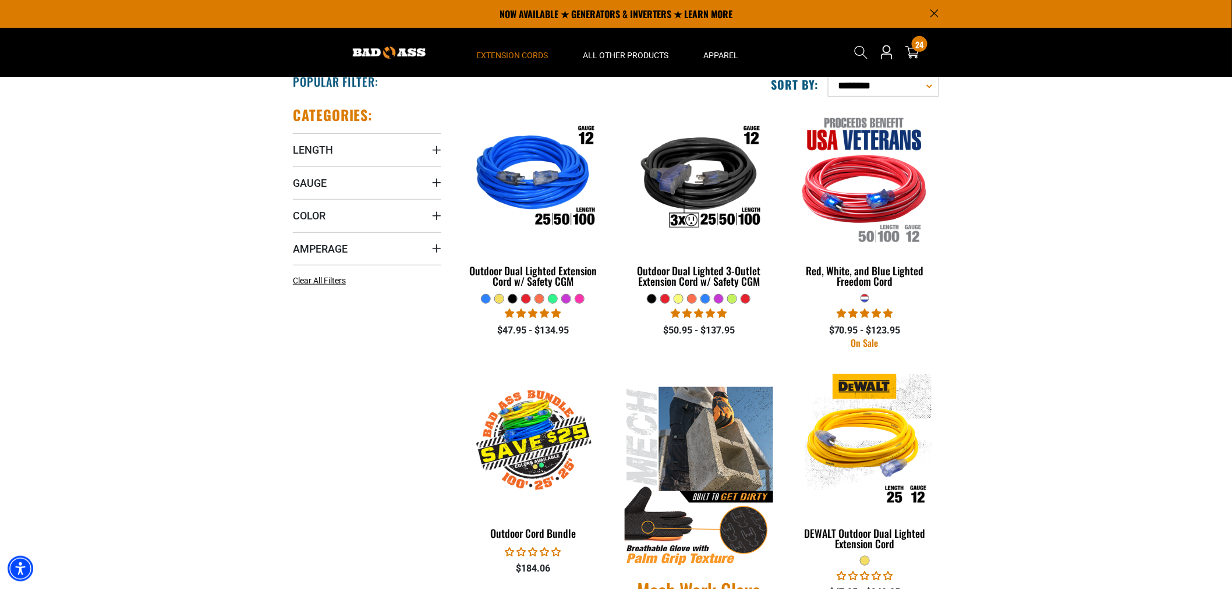
scroll to position [194, 0]
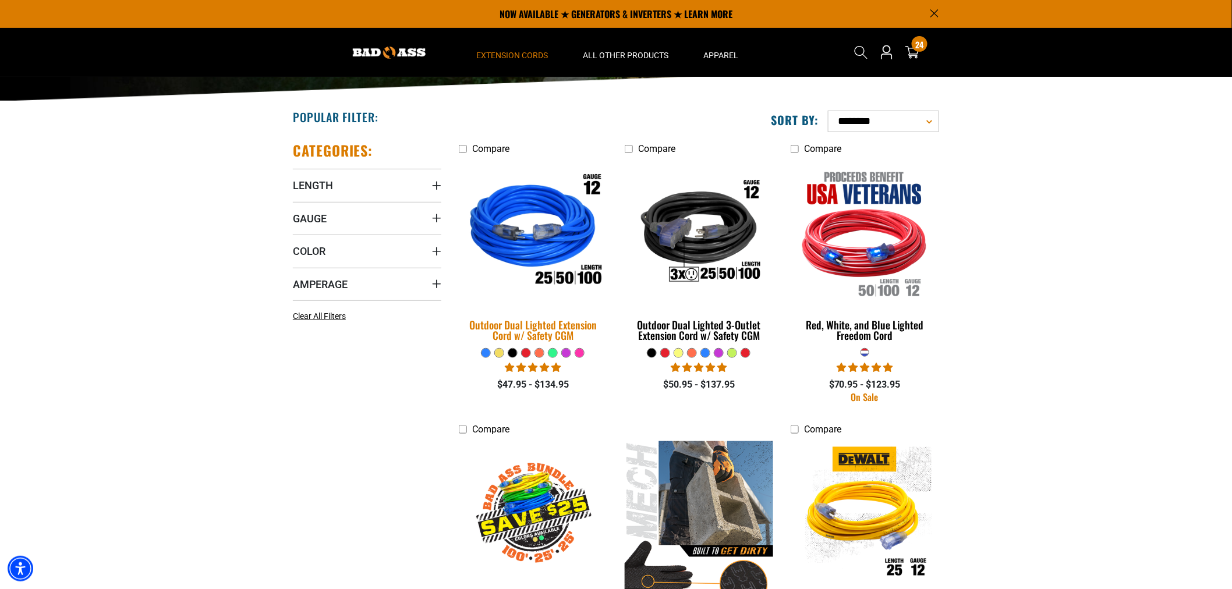
click at [536, 254] on img at bounding box center [533, 232] width 163 height 149
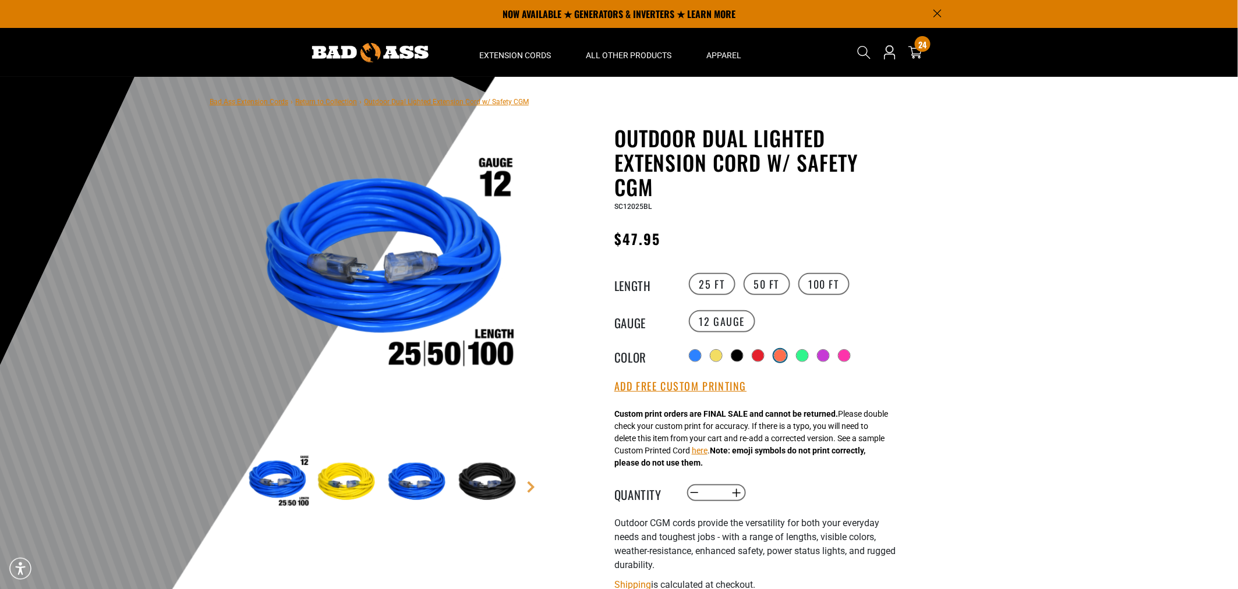
click at [783, 355] on div at bounding box center [781, 356] width 12 height 12
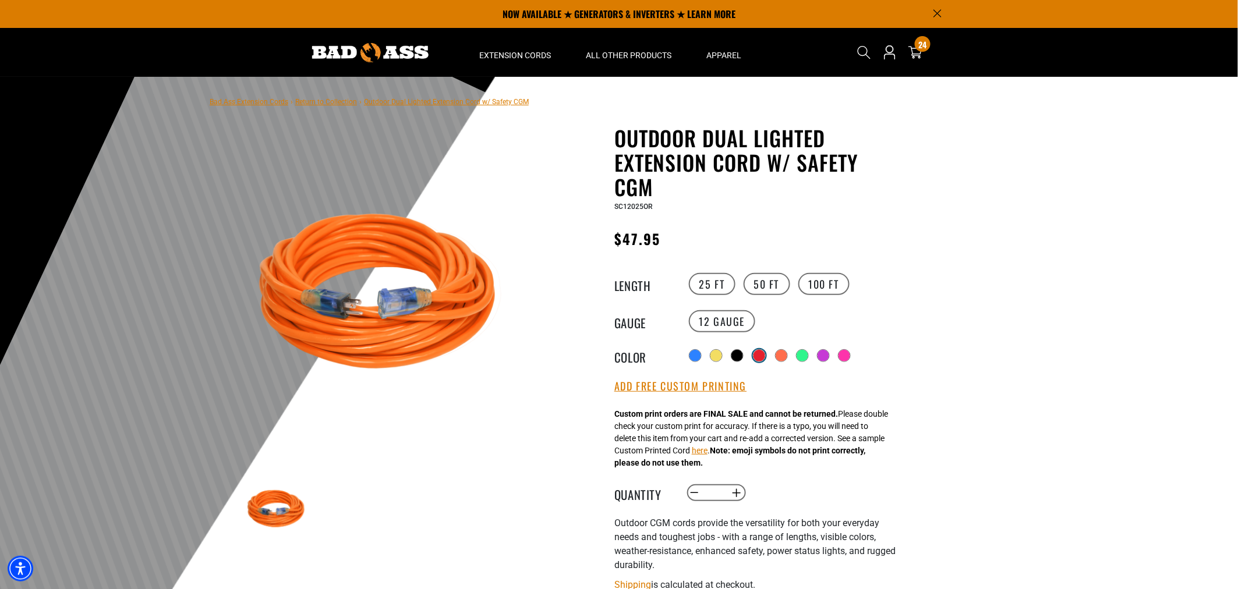
click at [754, 351] on div at bounding box center [760, 356] width 12 height 12
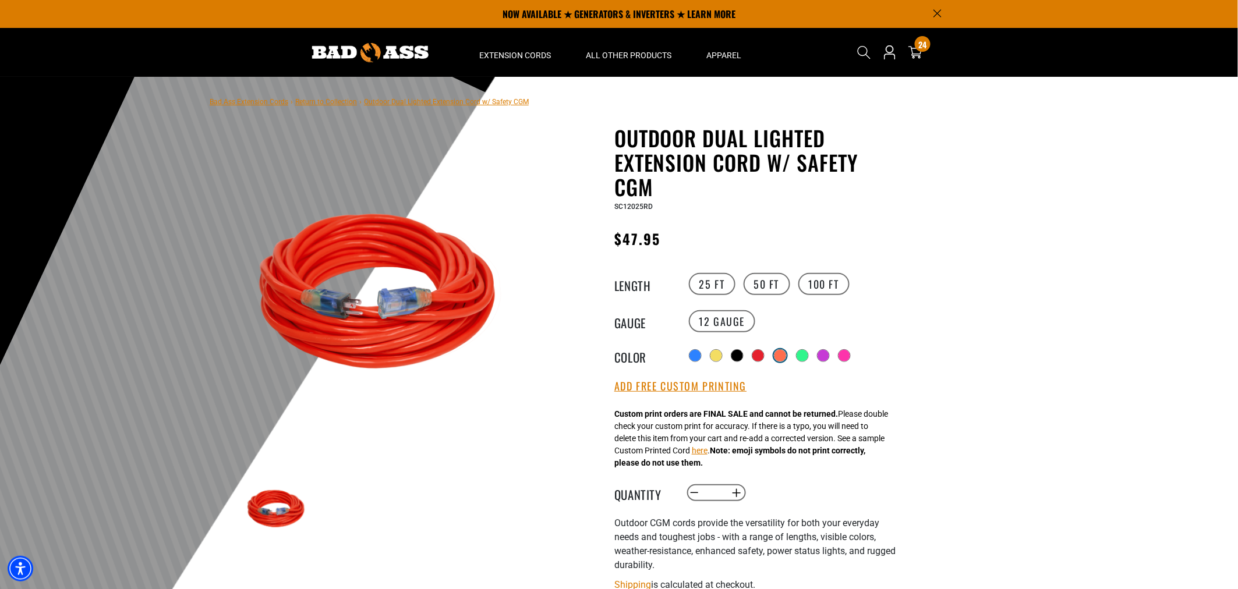
click at [779, 356] on div at bounding box center [781, 356] width 12 height 12
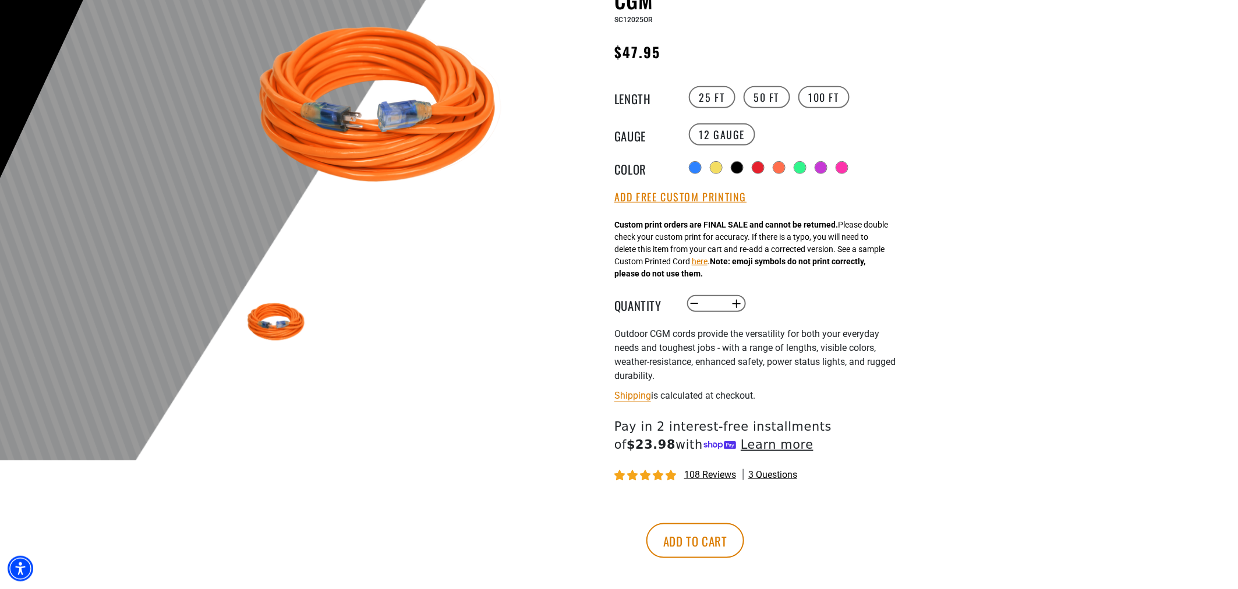
scroll to position [194, 0]
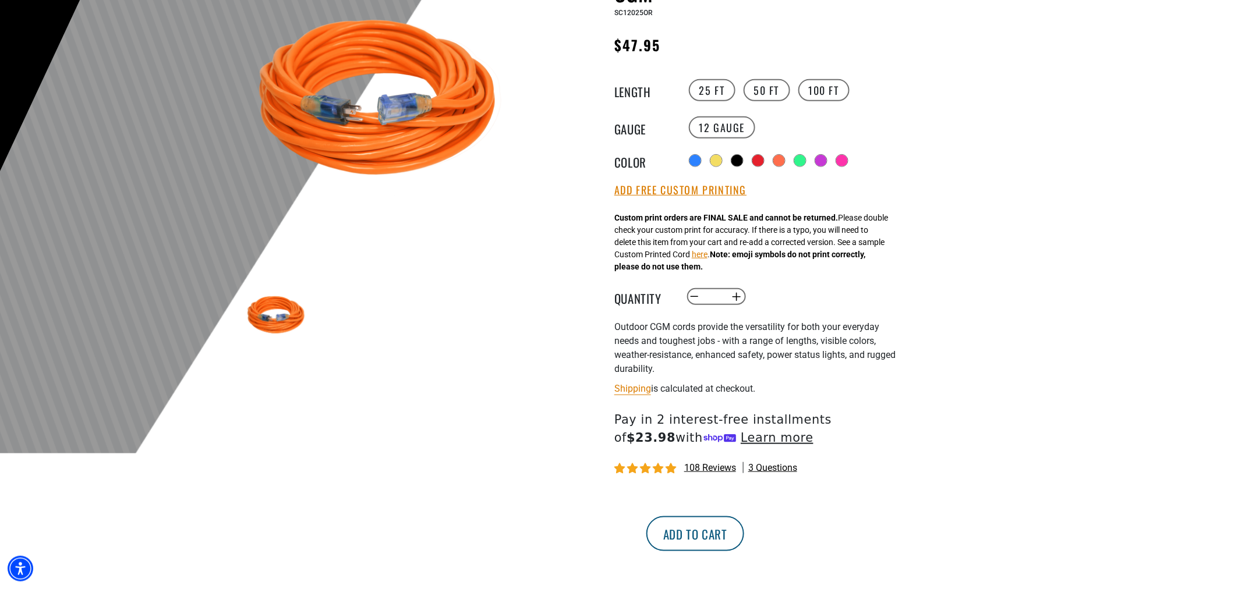
click at [744, 522] on button "Add to cart" at bounding box center [695, 534] width 98 height 35
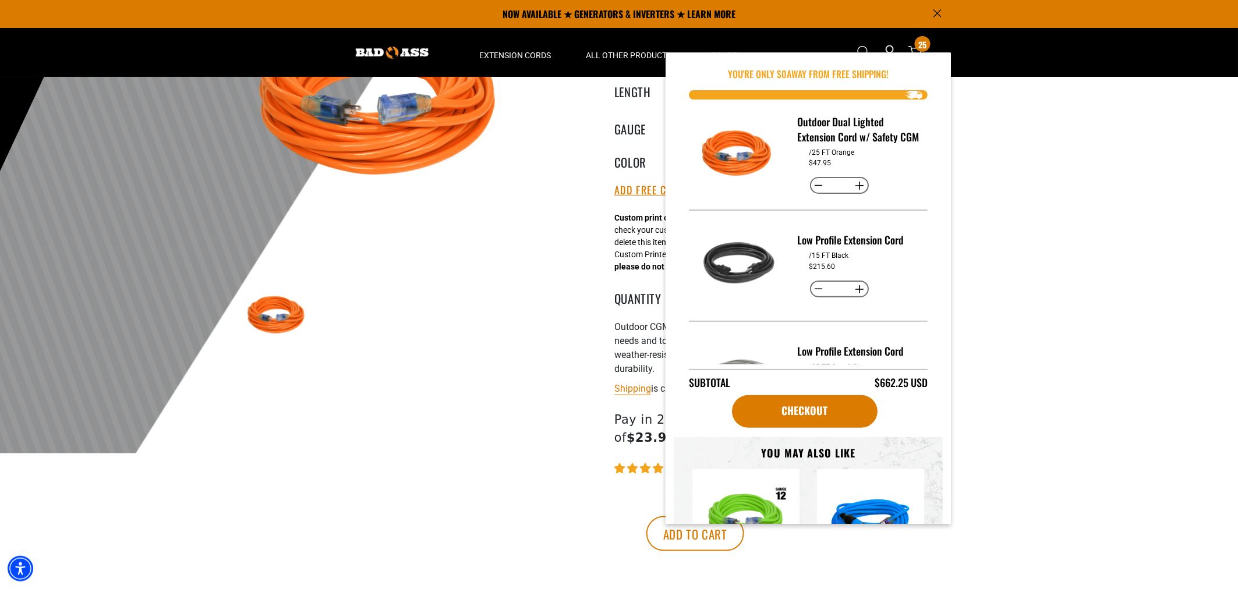
click at [374, 223] on img at bounding box center [384, 102] width 281 height 281
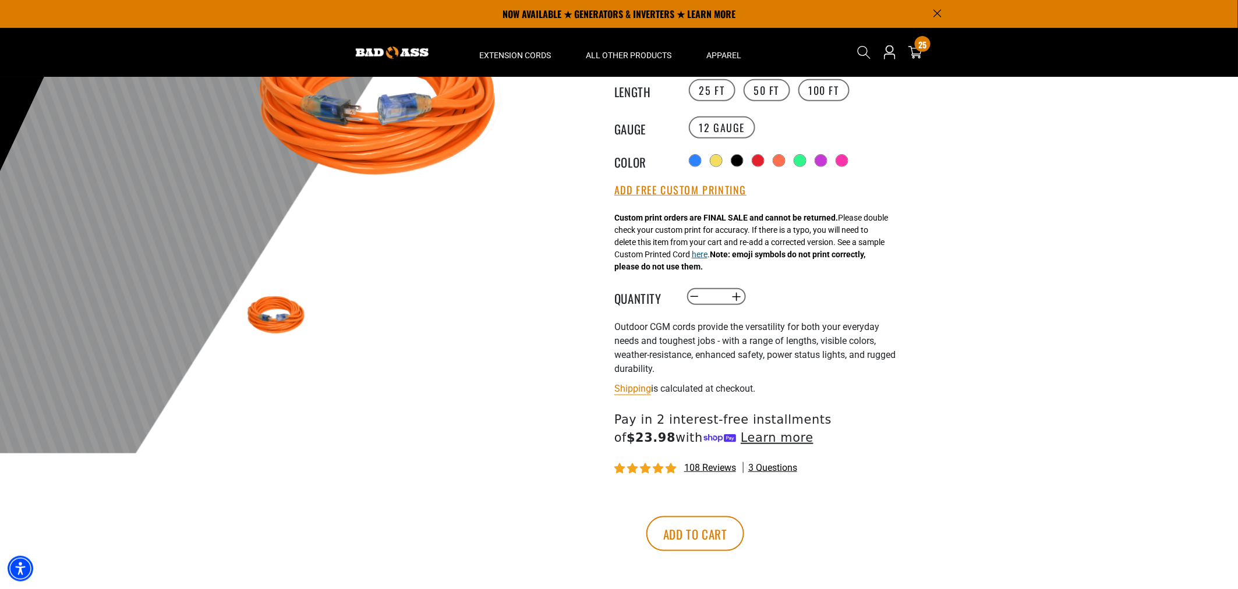
click at [708, 255] on button "here" at bounding box center [700, 255] width 16 height 12
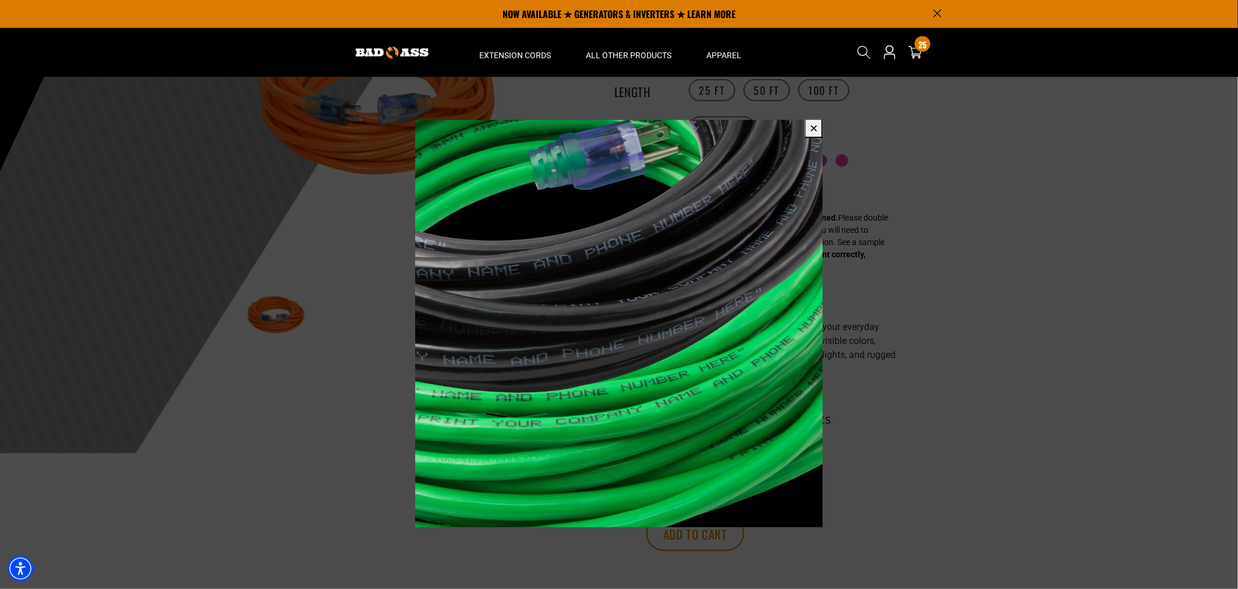
click at [819, 129] on button "✕" at bounding box center [814, 128] width 18 height 19
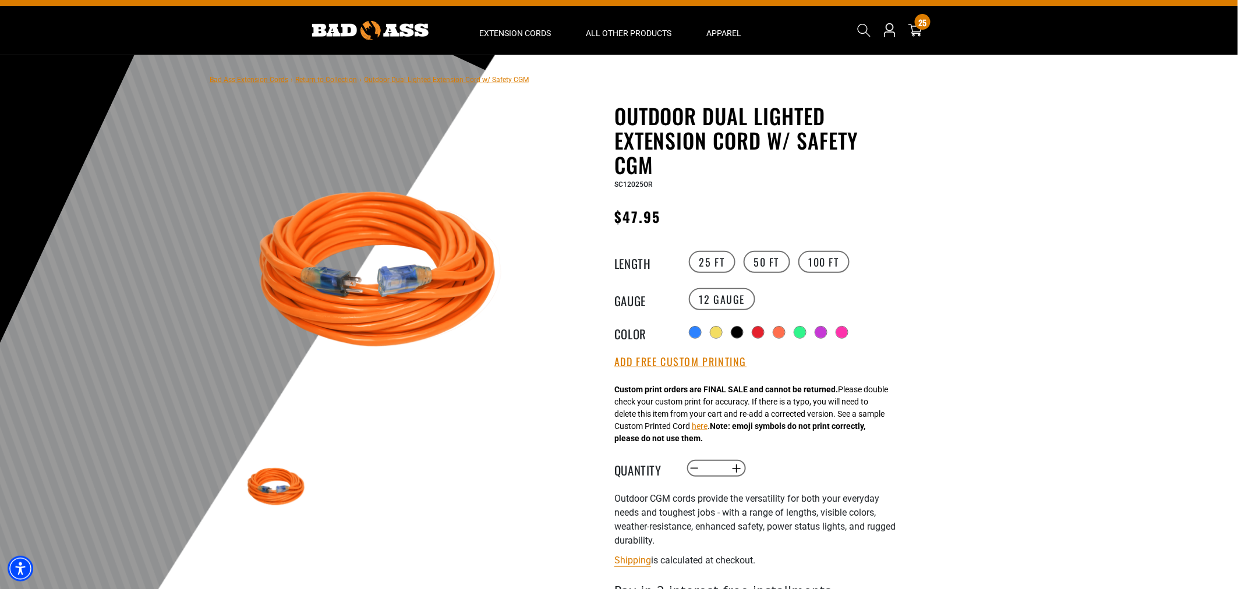
scroll to position [0, 0]
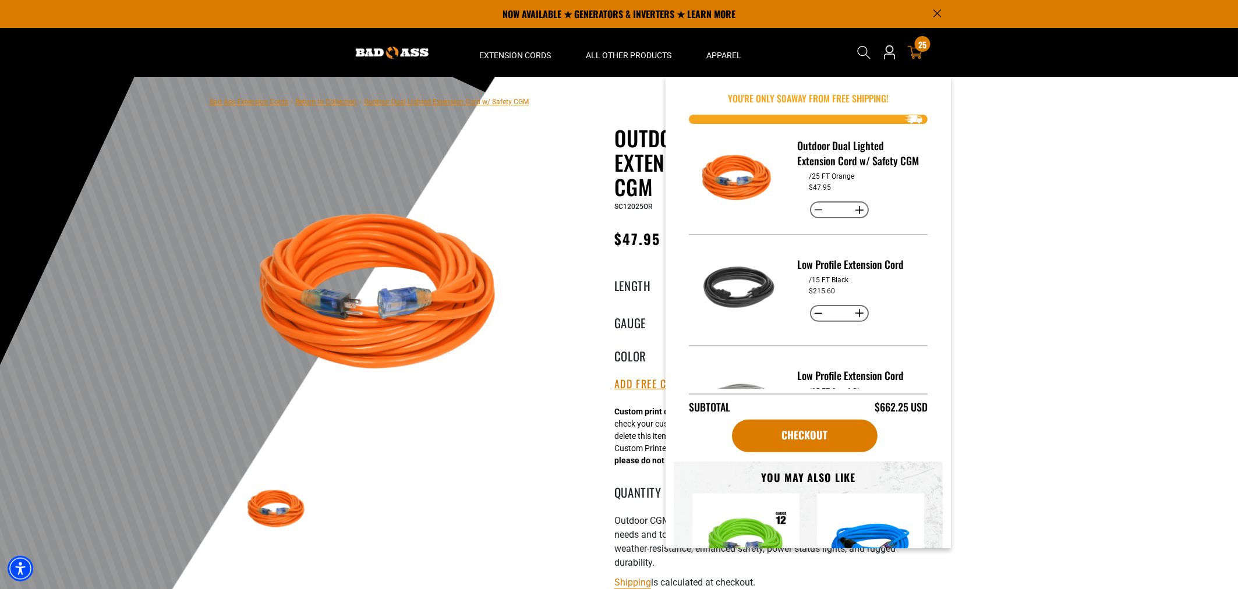
click at [917, 54] on icon at bounding box center [915, 52] width 15 height 13
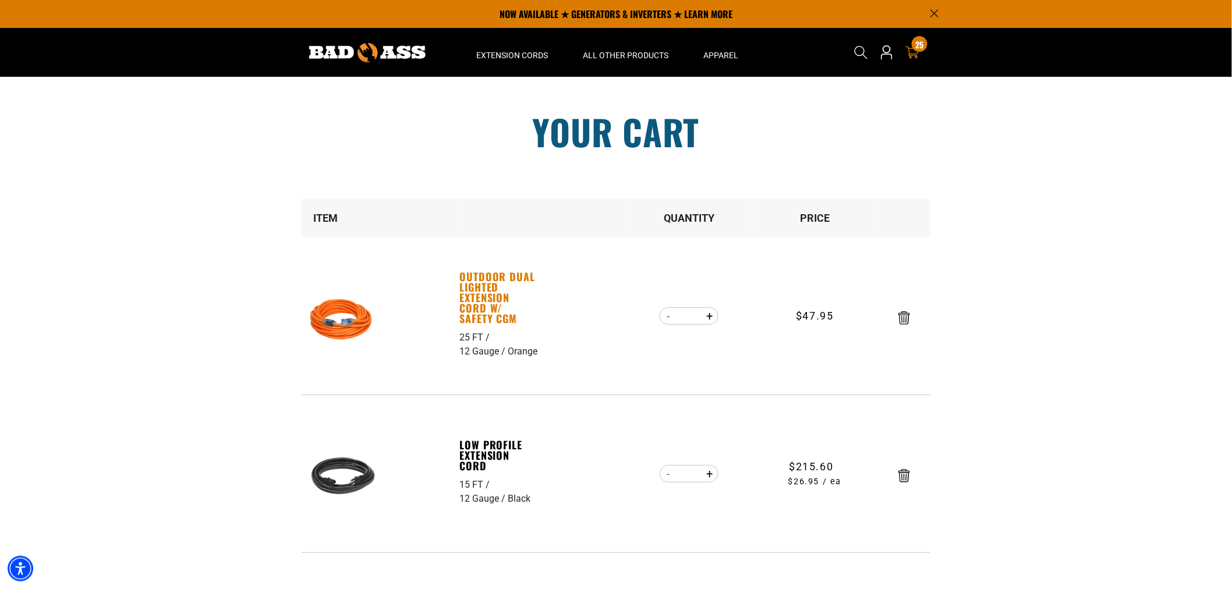
click at [478, 289] on link "Outdoor Dual Lighted Extension Cord w/ Safety CGM" at bounding box center [500, 297] width 80 height 52
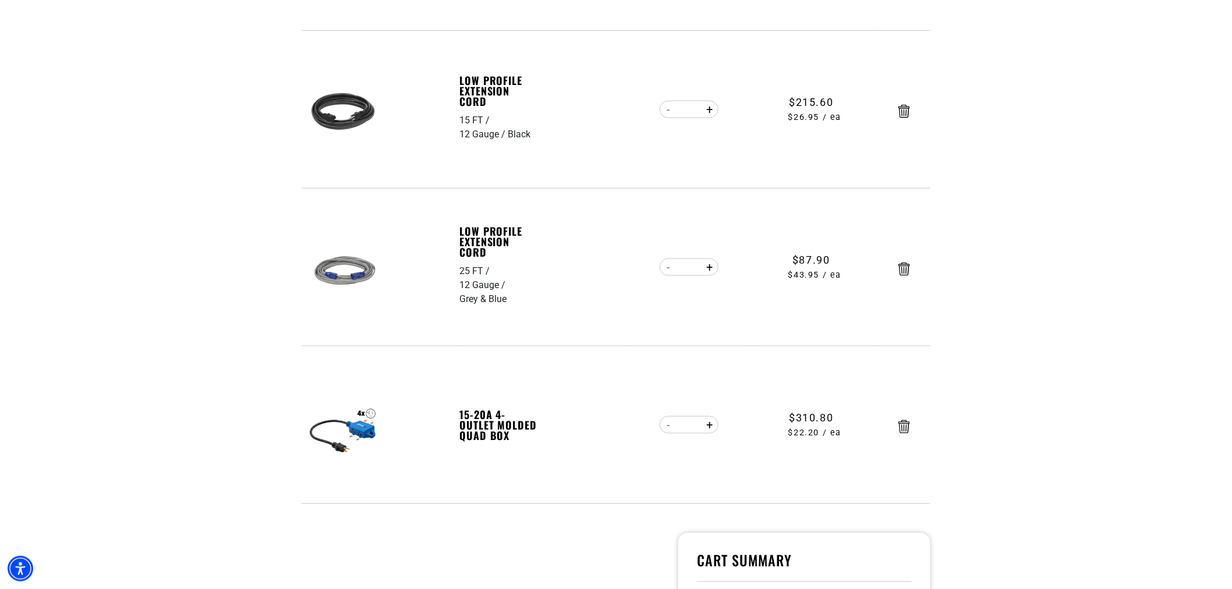
scroll to position [65, 0]
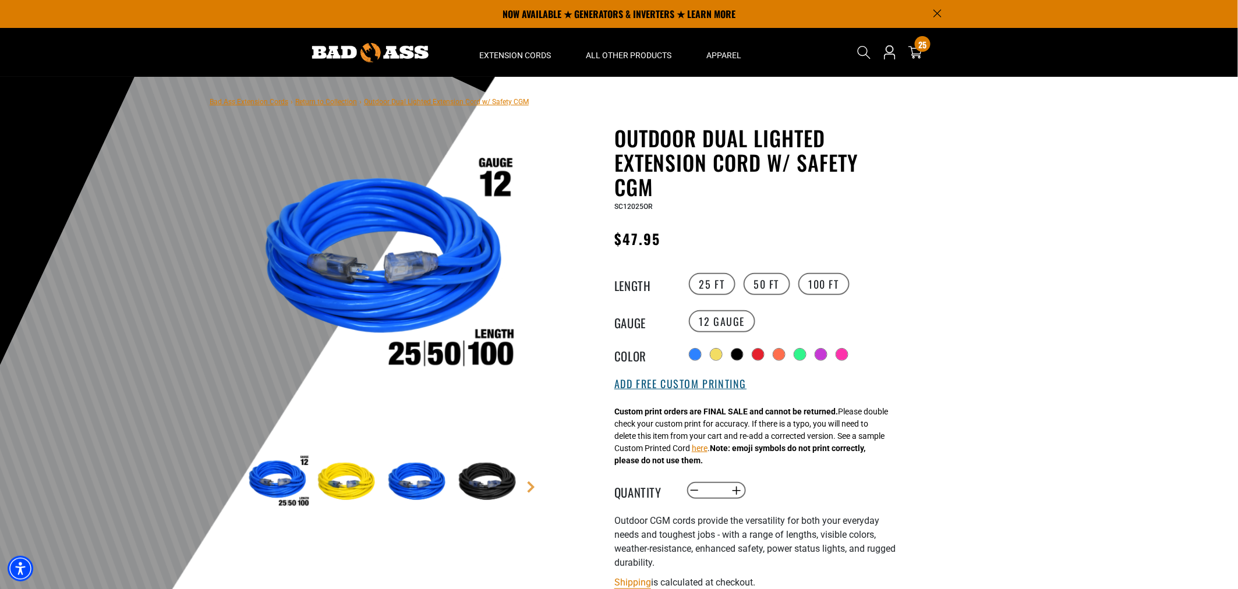
click at [673, 380] on button "Add Free Custom Printing" at bounding box center [680, 384] width 132 height 13
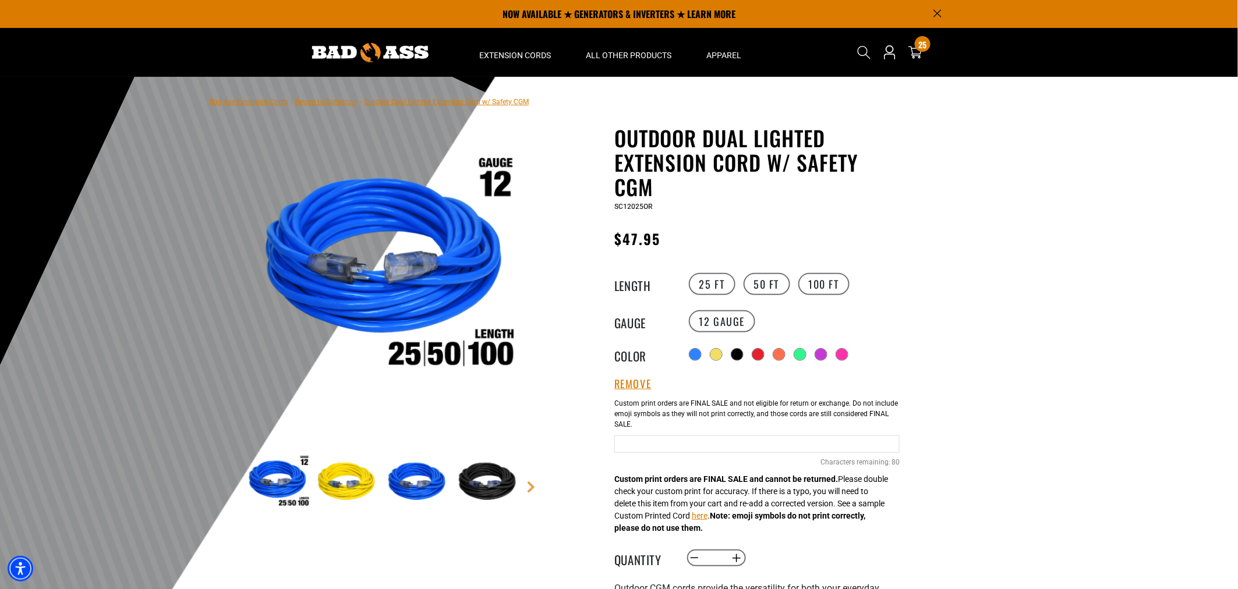
click at [638, 444] on input "Orange Cables" at bounding box center [756, 444] width 285 height 17
type input "*"
